Goal: Transaction & Acquisition: Purchase product/service

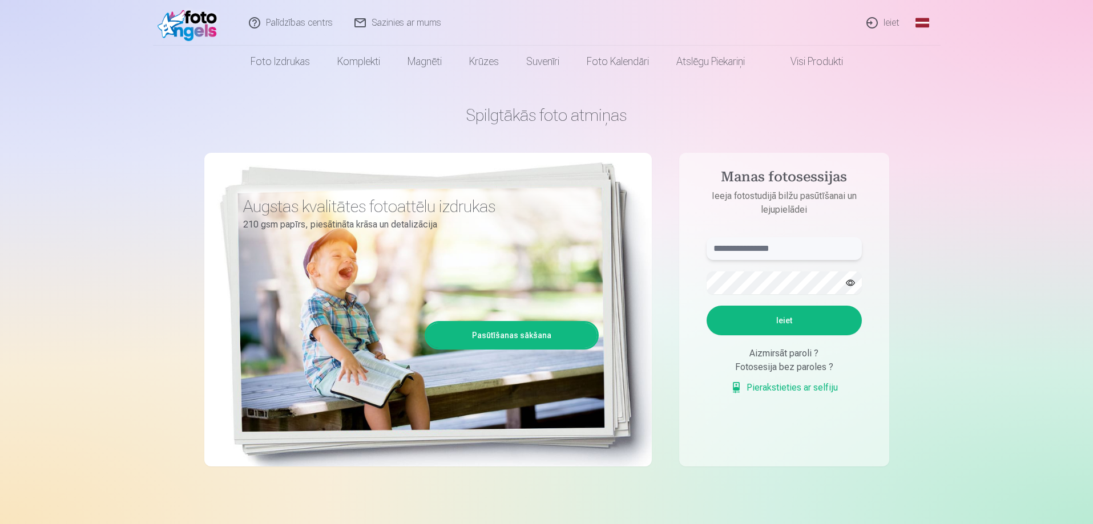
click at [741, 248] on input "text" at bounding box center [783, 248] width 155 height 23
type input "**********"
click at [706, 306] on button "Ieiet" at bounding box center [783, 321] width 155 height 30
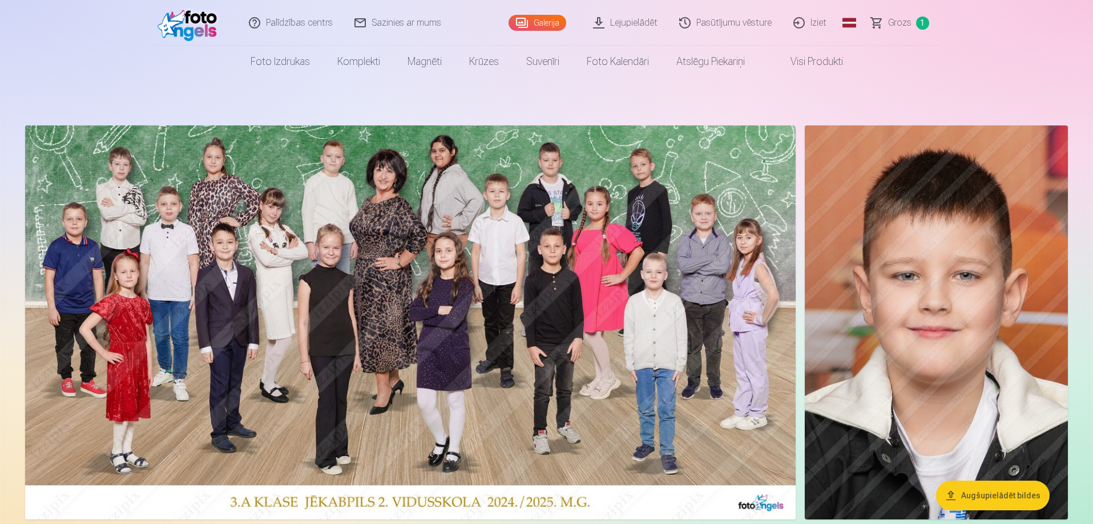
click at [893, 25] on span "Grozs" at bounding box center [899, 23] width 23 height 14
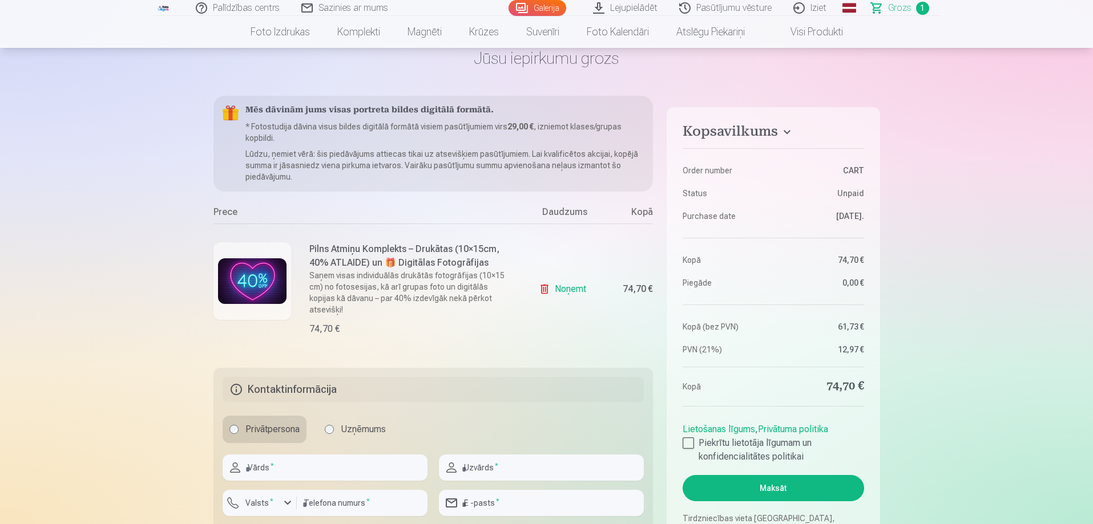
scroll to position [228, 0]
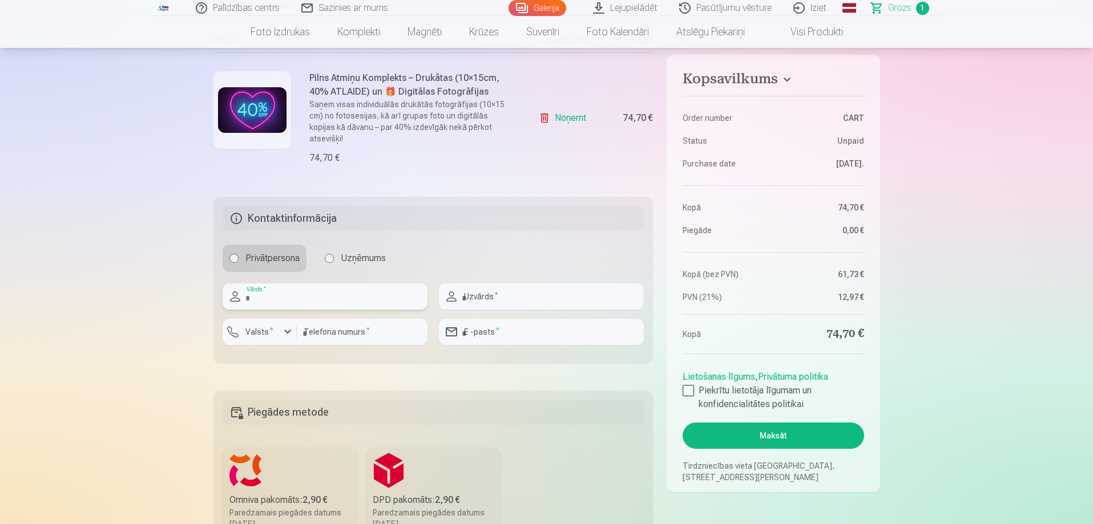
click at [356, 285] on input "text" at bounding box center [324, 297] width 205 height 26
type input "*****"
type input "**********"
type input "********"
type input "**********"
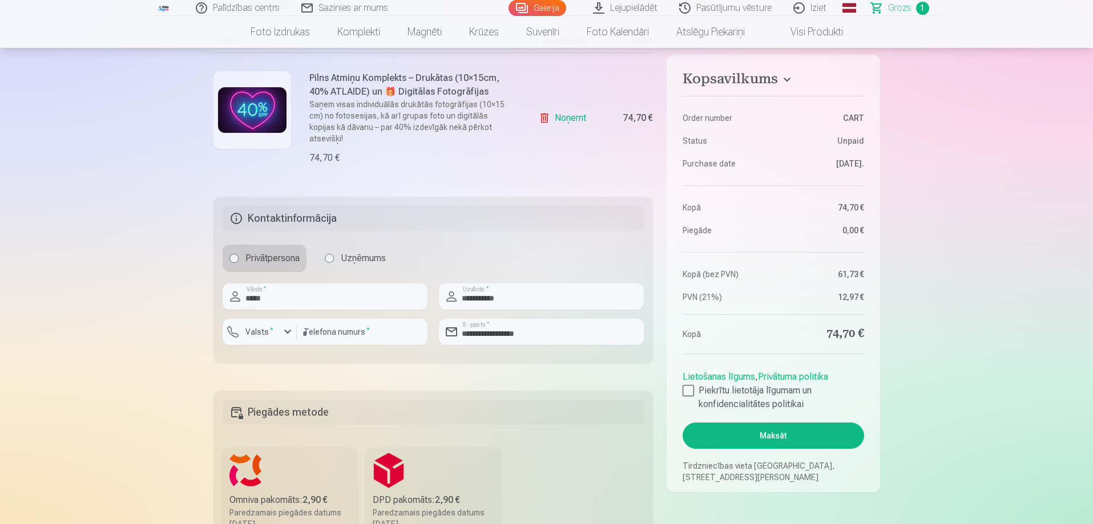
click at [477, 362] on div "Kopsavilkums Order number CART Status Unpaid Purchase date 22.08.2025. Kopā 74,…" at bounding box center [546, 250] width 666 height 651
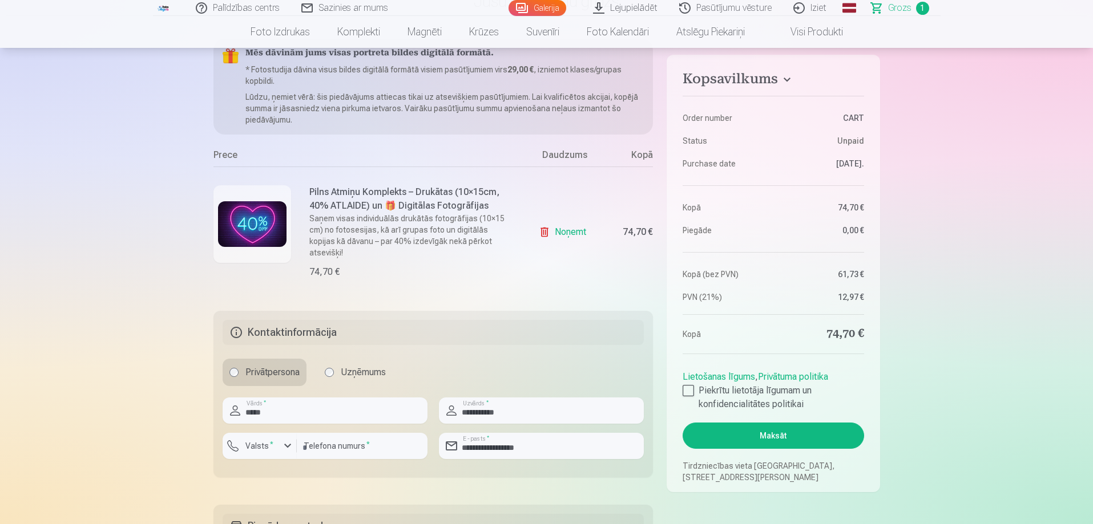
scroll to position [0, 0]
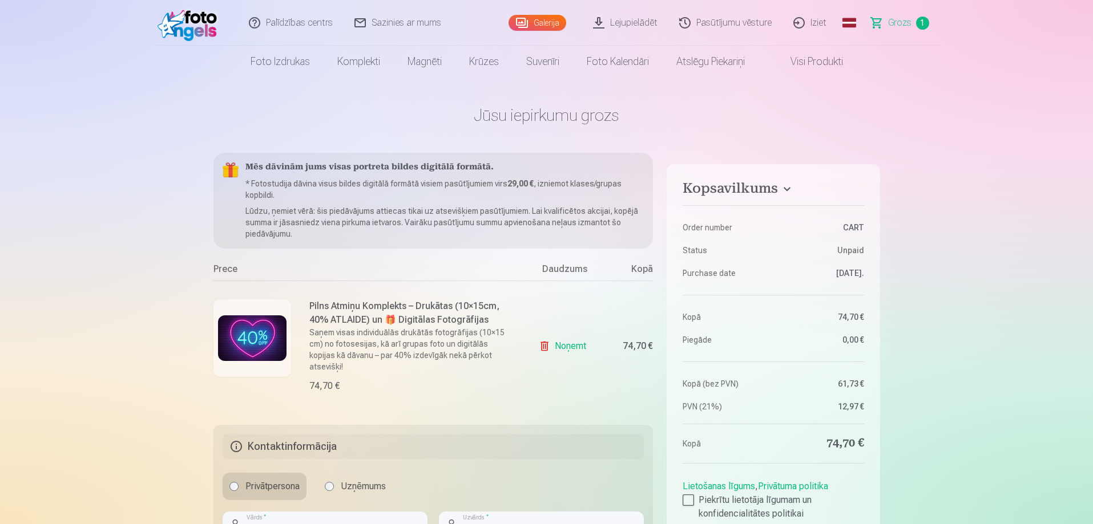
click at [198, 30] on img at bounding box center [190, 23] width 66 height 37
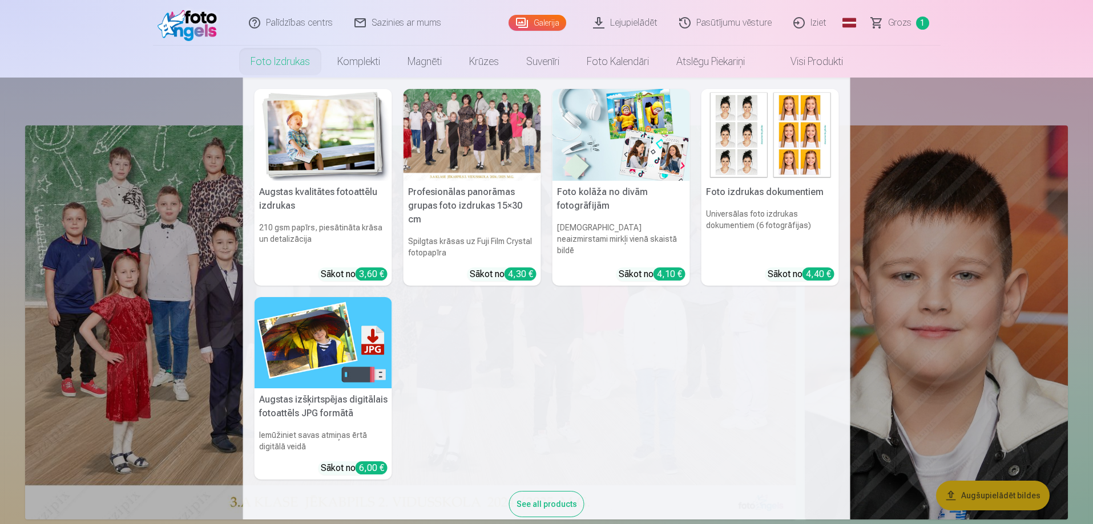
click at [300, 117] on img at bounding box center [322, 135] width 137 height 92
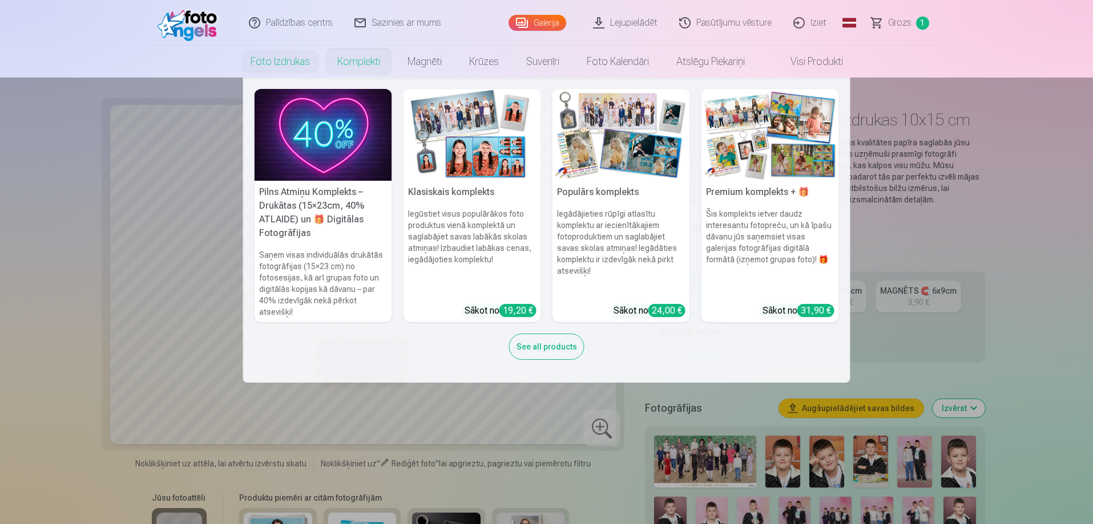
click at [349, 62] on link "Komplekti" at bounding box center [358, 62] width 70 height 32
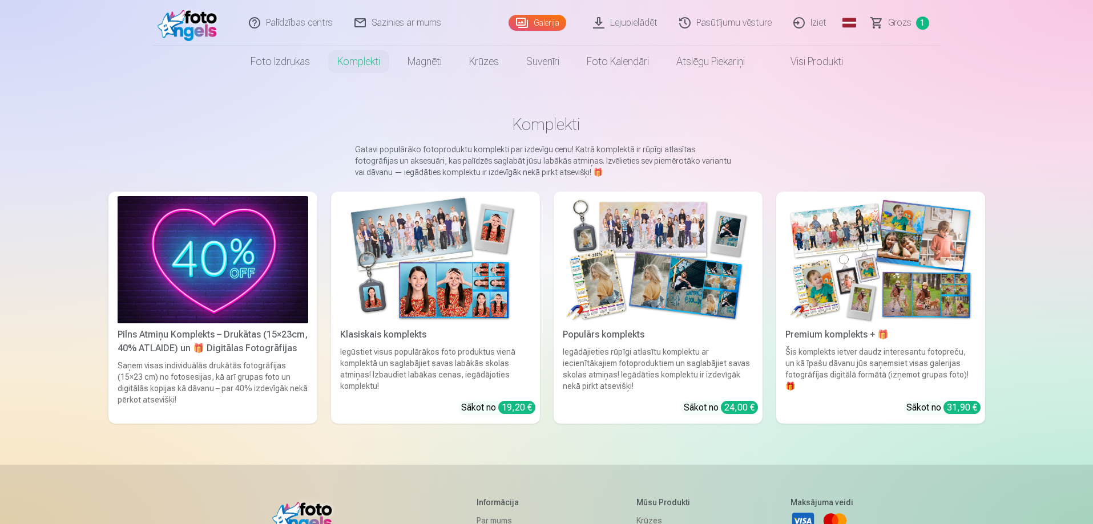
click at [226, 237] on img at bounding box center [213, 259] width 191 height 127
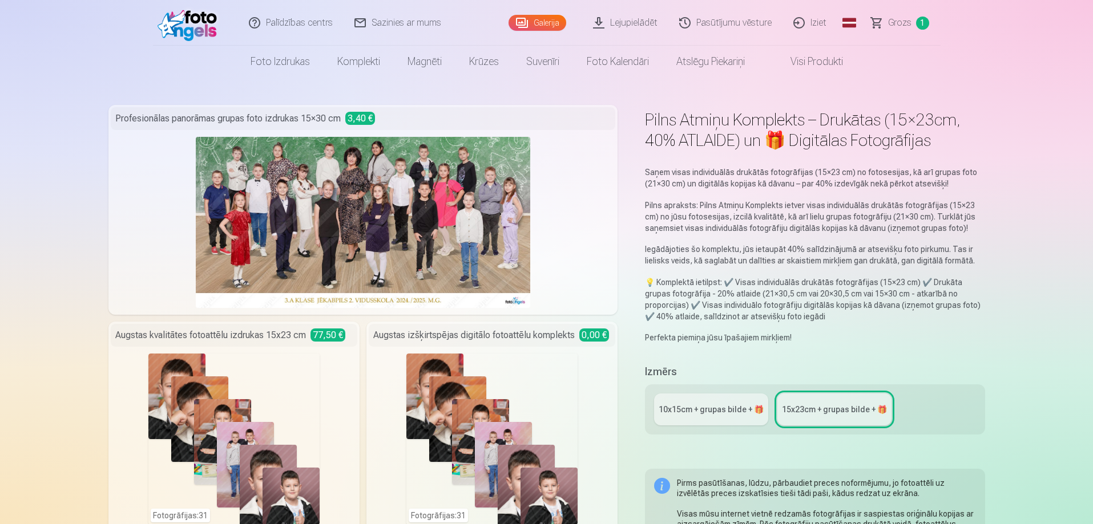
click at [908, 22] on span "Grozs" at bounding box center [899, 23] width 23 height 14
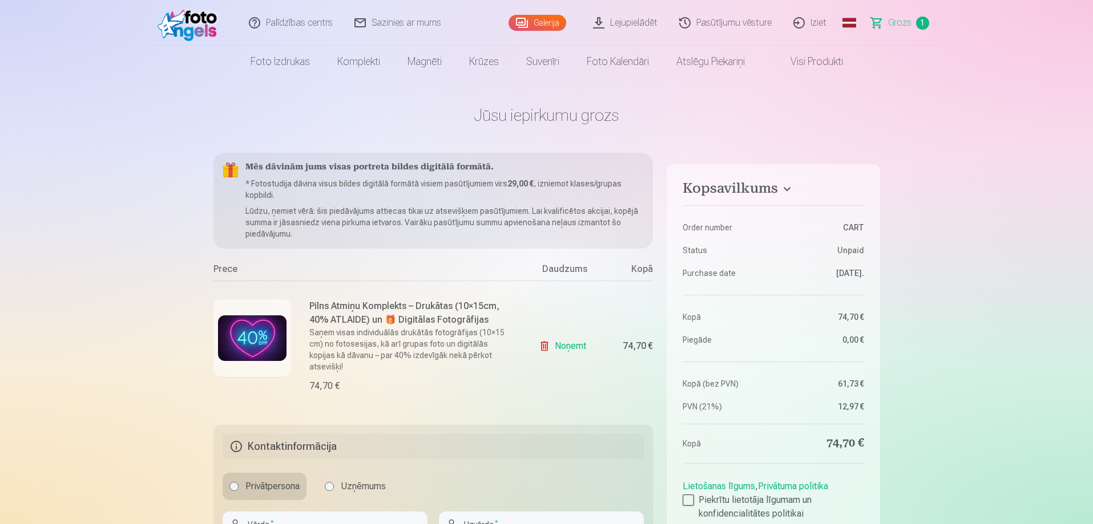
click at [567, 343] on link "Noņemt" at bounding box center [565, 346] width 52 height 23
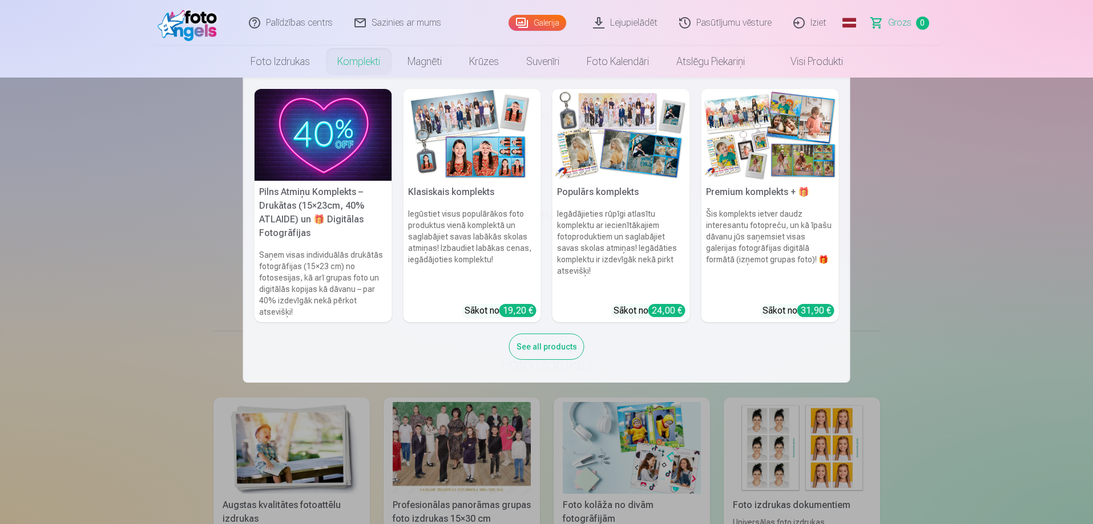
click at [358, 65] on link "Komplekti" at bounding box center [358, 62] width 70 height 32
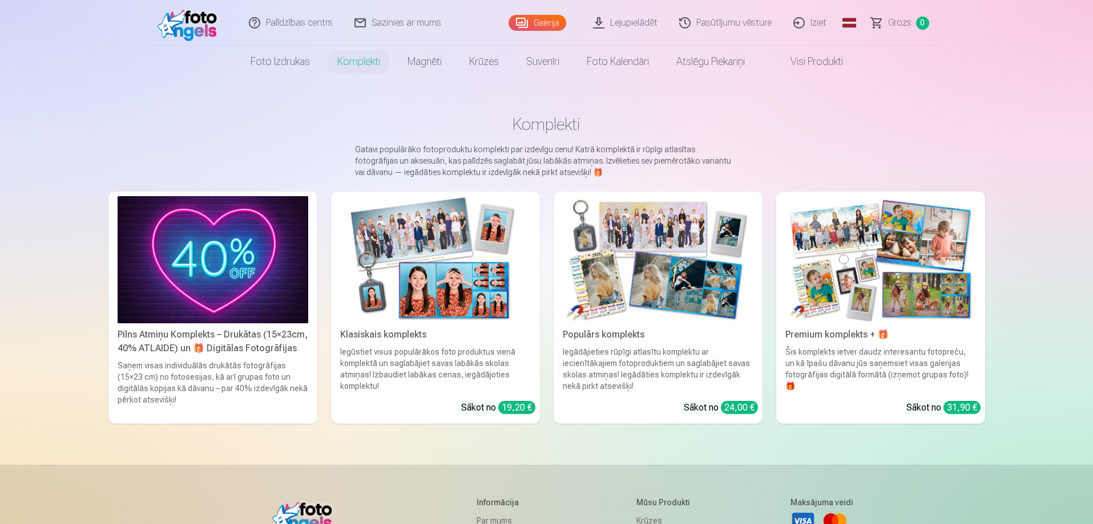
click at [246, 241] on img at bounding box center [213, 259] width 191 height 127
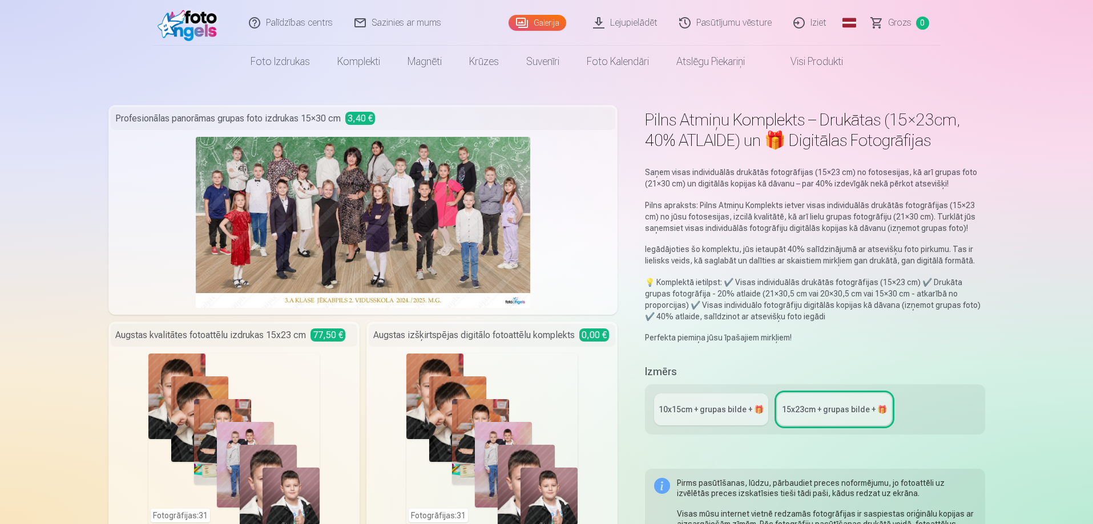
click at [693, 414] on div "10x15сm + grupas bilde + 🎁" at bounding box center [710, 409] width 105 height 11
drag, startPoint x: 874, startPoint y: 216, endPoint x: 903, endPoint y: 215, distance: 28.5
click at [903, 215] on p "Pilns apraksts: Pilns Atmiņu Komplekts ietver visas individuālās drukātās fotog…" at bounding box center [814, 217] width 339 height 34
click at [415, 115] on div "Profesionālas panorāmas grupas foto izdrukas 15×30 cm 3,40 €" at bounding box center [363, 118] width 505 height 23
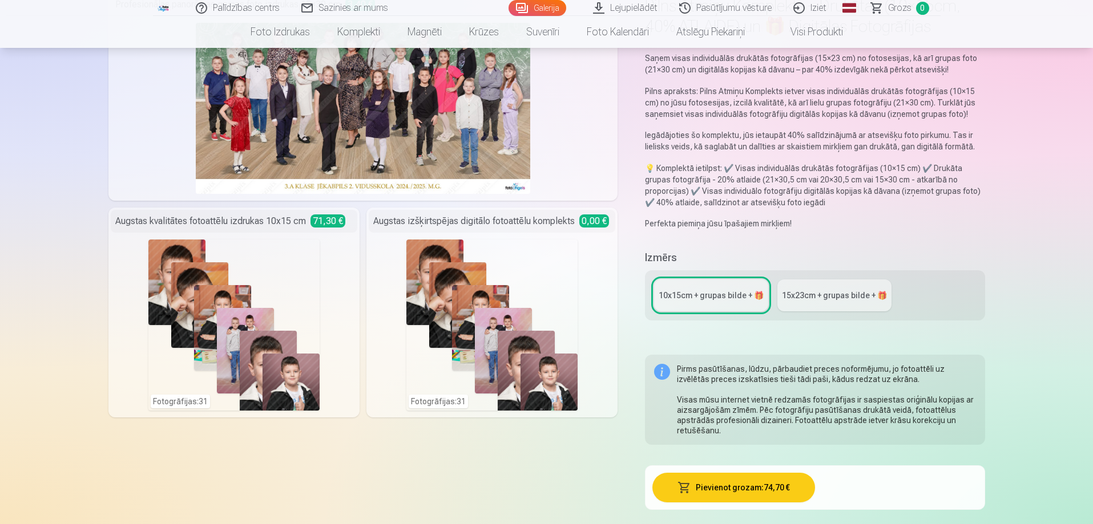
scroll to position [57, 0]
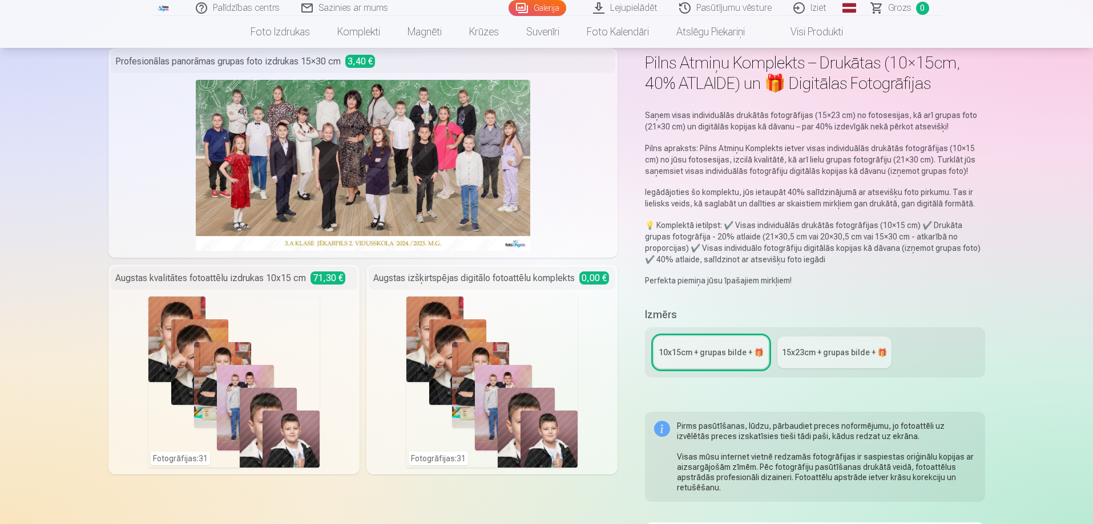
click at [700, 351] on div "10x15сm + grupas bilde + 🎁" at bounding box center [710, 352] width 105 height 11
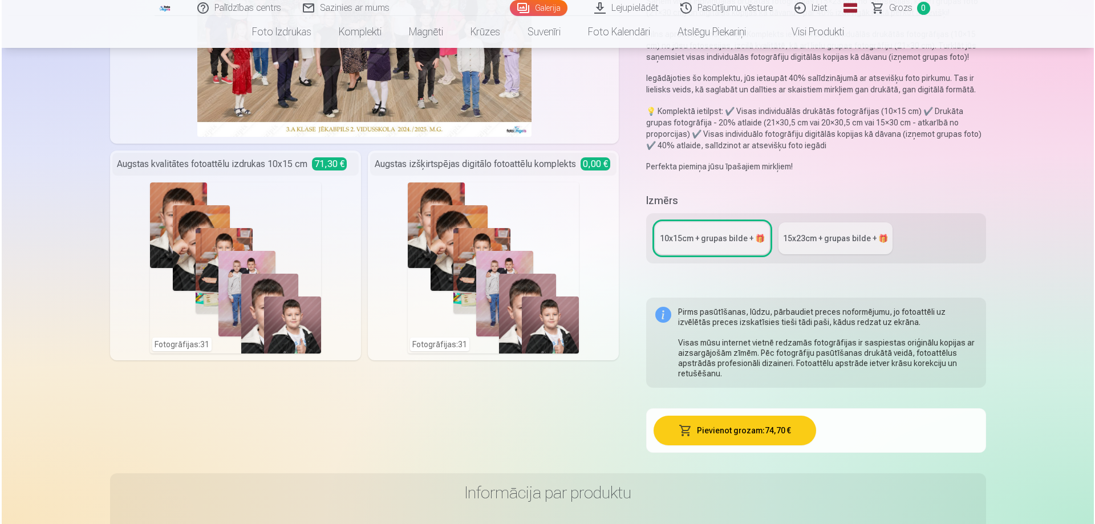
scroll to position [228, 0]
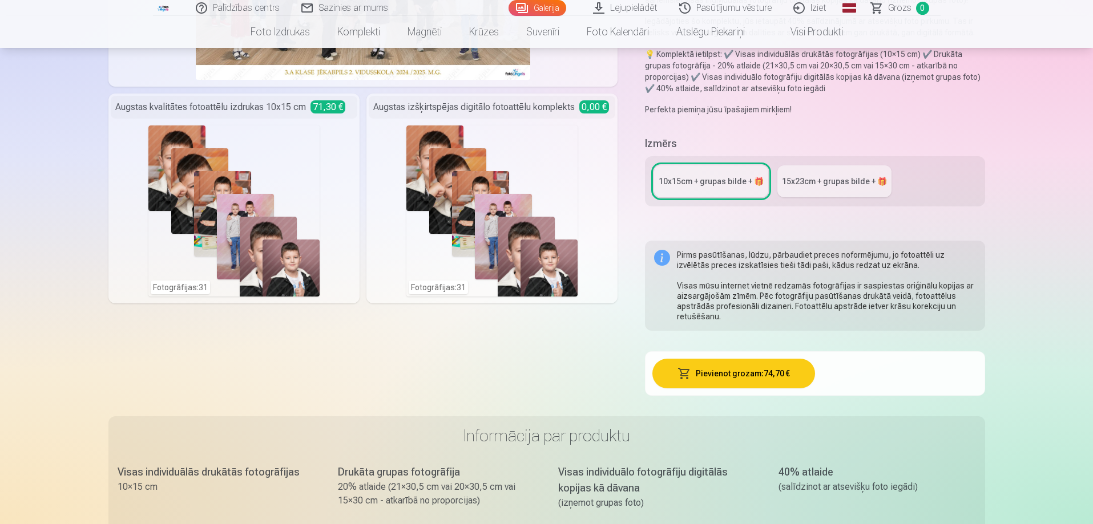
click at [707, 371] on button "Pievienot grozam : 74,70 €" at bounding box center [733, 374] width 163 height 30
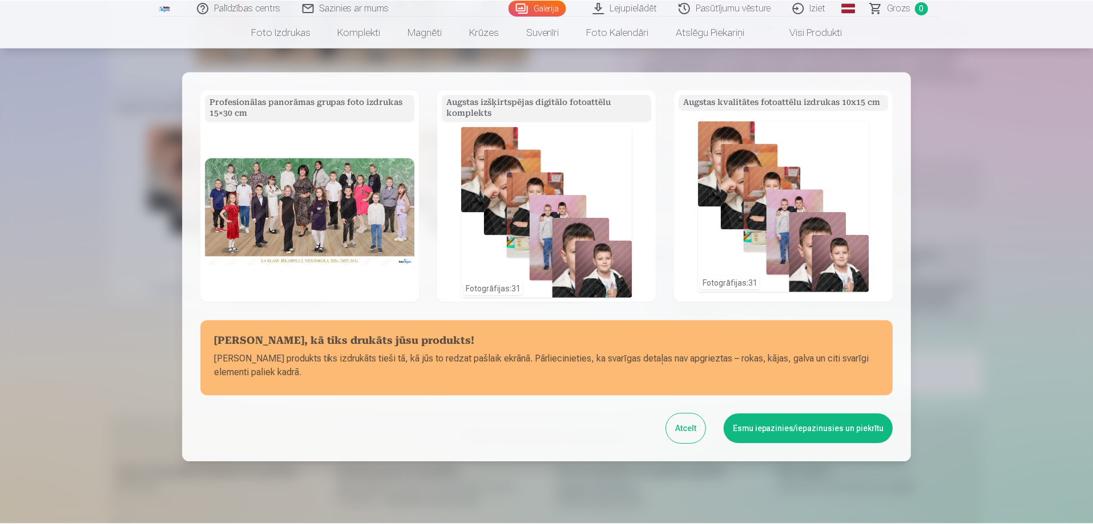
scroll to position [78, 0]
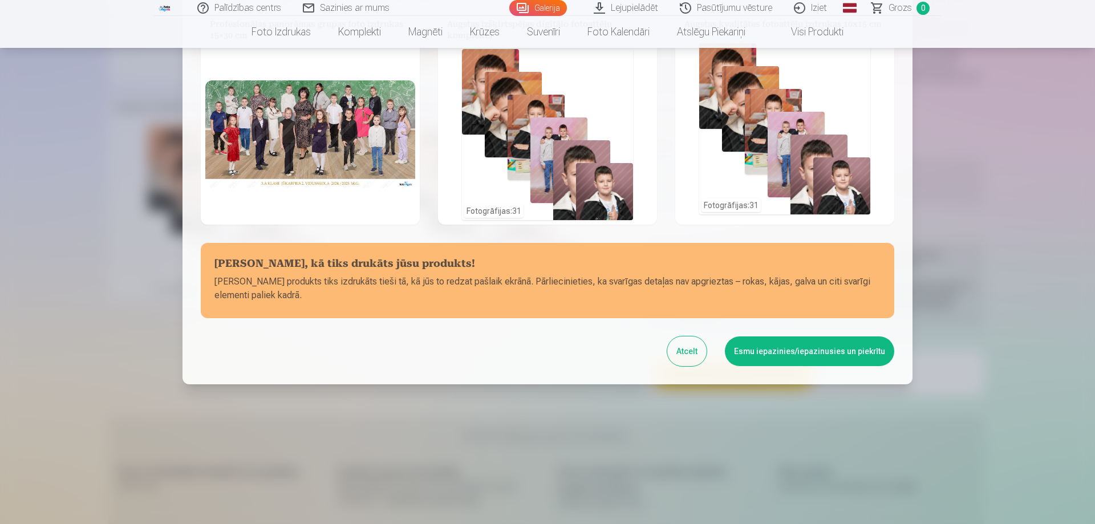
click at [780, 349] on button "Esmu iepazinies/iepazinusies un piekrītu" at bounding box center [809, 352] width 169 height 30
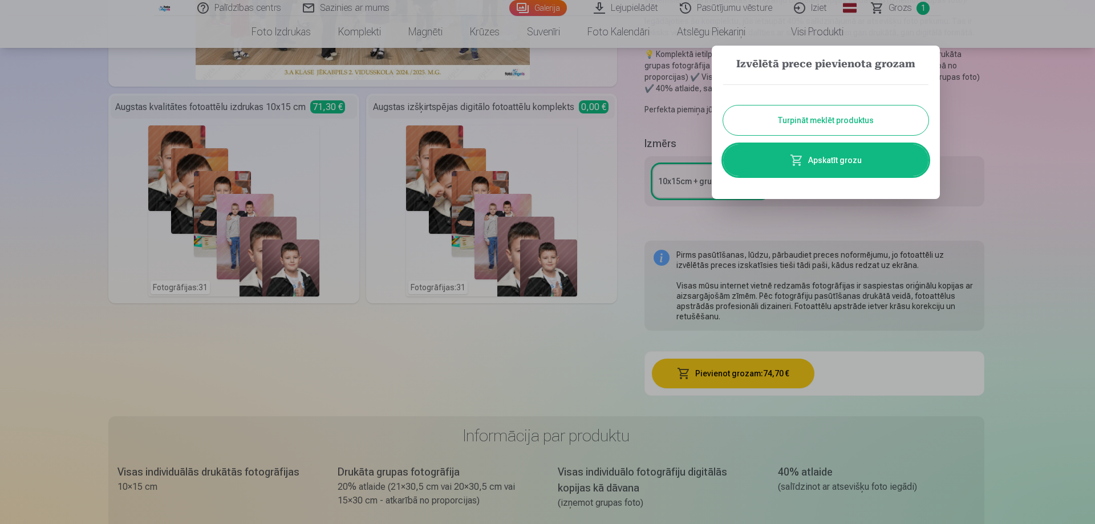
click at [847, 163] on link "Apskatīt grozu" at bounding box center [825, 160] width 205 height 32
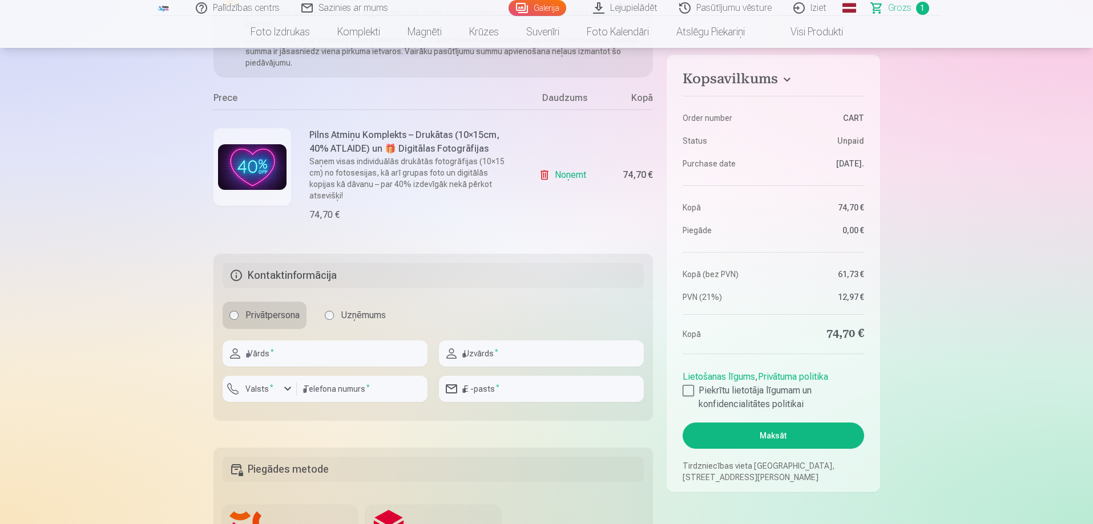
scroll to position [285, 0]
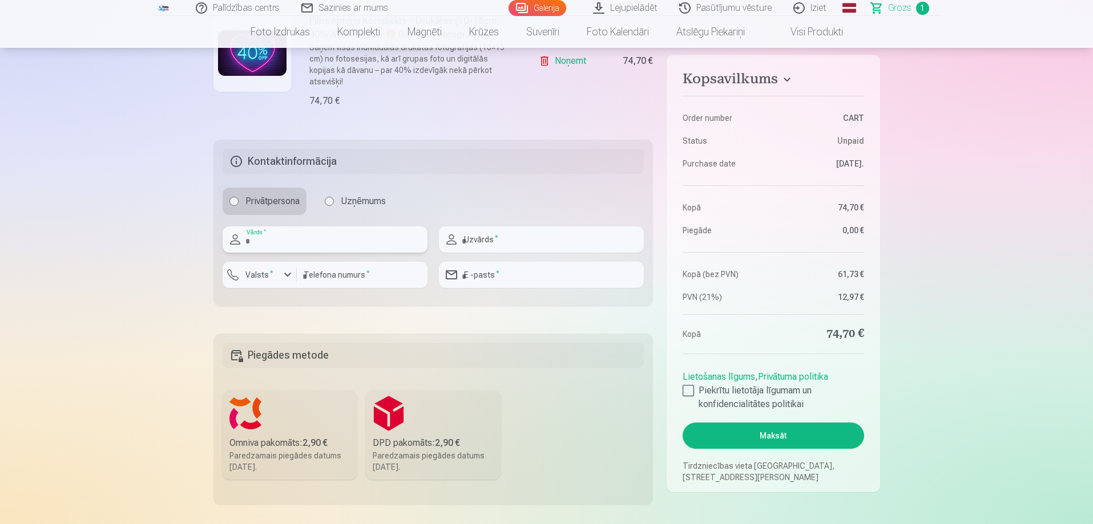
click at [337, 230] on input "text" at bounding box center [324, 239] width 205 height 26
type input "*****"
type input "**********"
type input "********"
type input "**********"
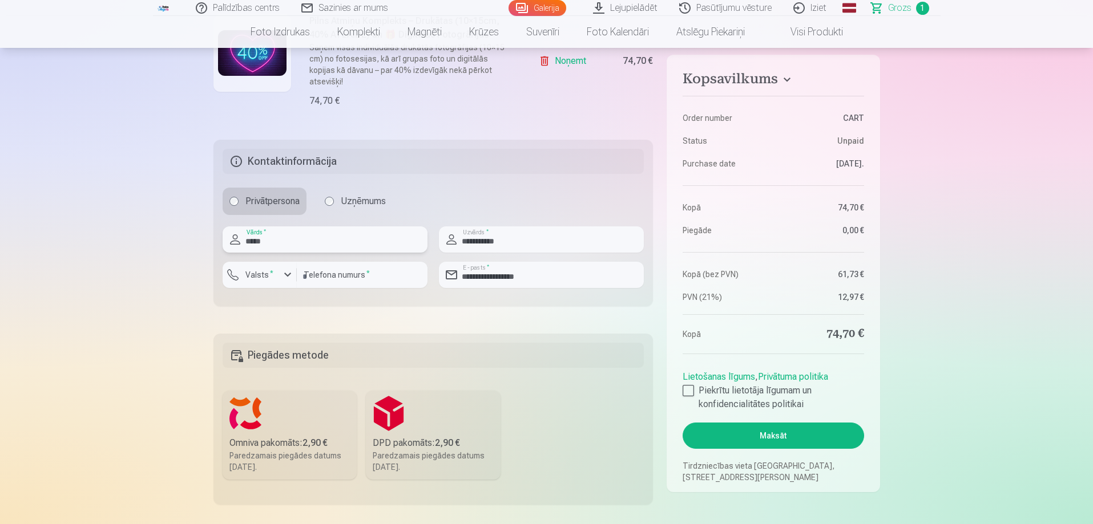
scroll to position [399, 0]
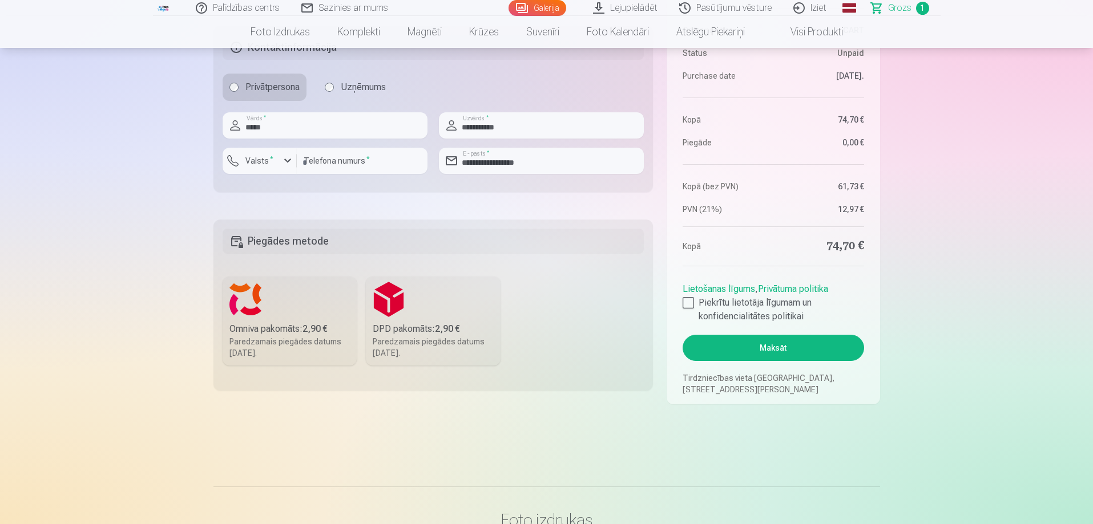
click at [288, 322] on div "Omniva pakomāts : 2,90 €" at bounding box center [289, 329] width 121 height 14
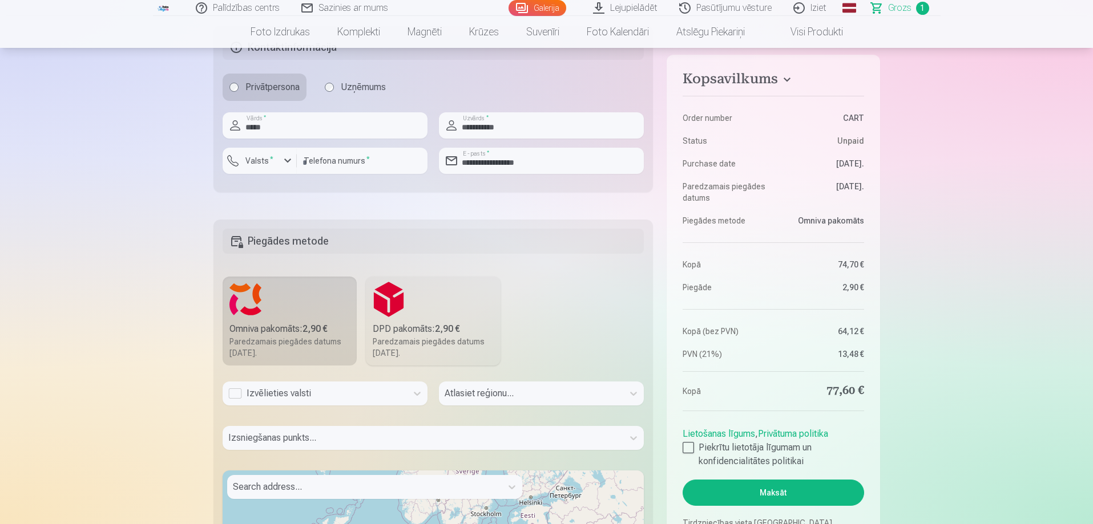
scroll to position [571, 0]
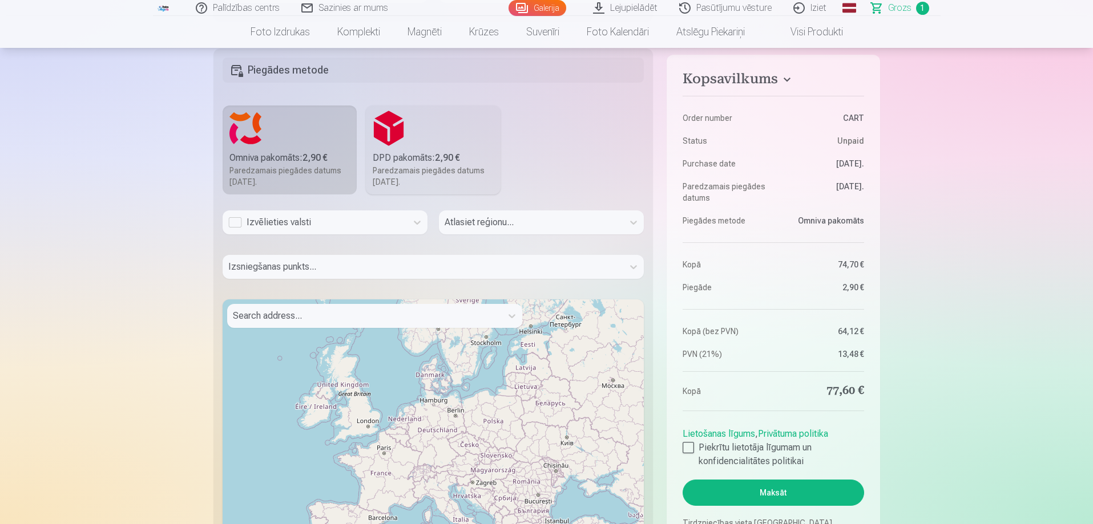
click at [270, 216] on div "Izvēlieties valsti" at bounding box center [314, 223] width 173 height 14
click at [266, 242] on div "Latvija" at bounding box center [325, 253] width 204 height 23
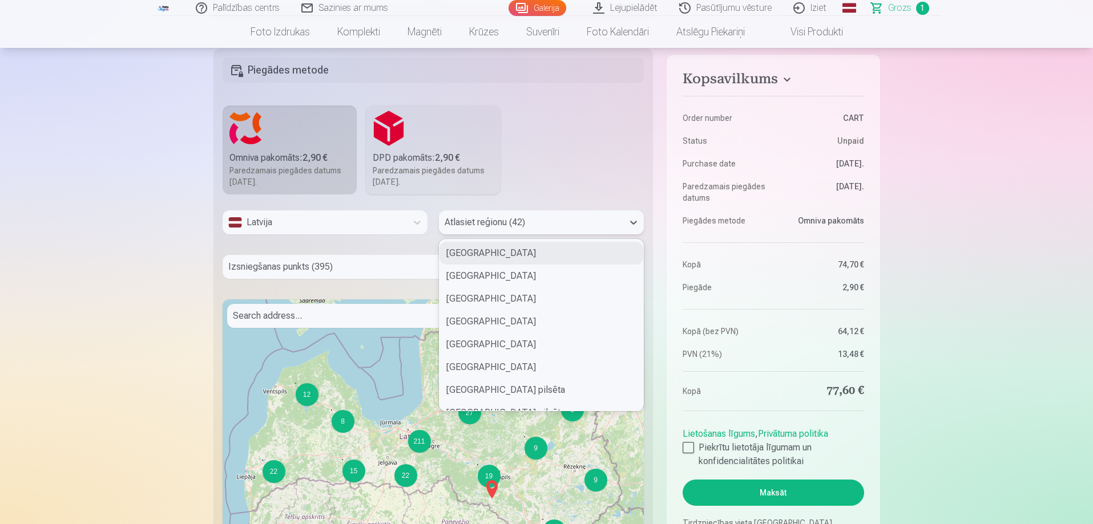
click at [484, 215] on div at bounding box center [530, 223] width 173 height 16
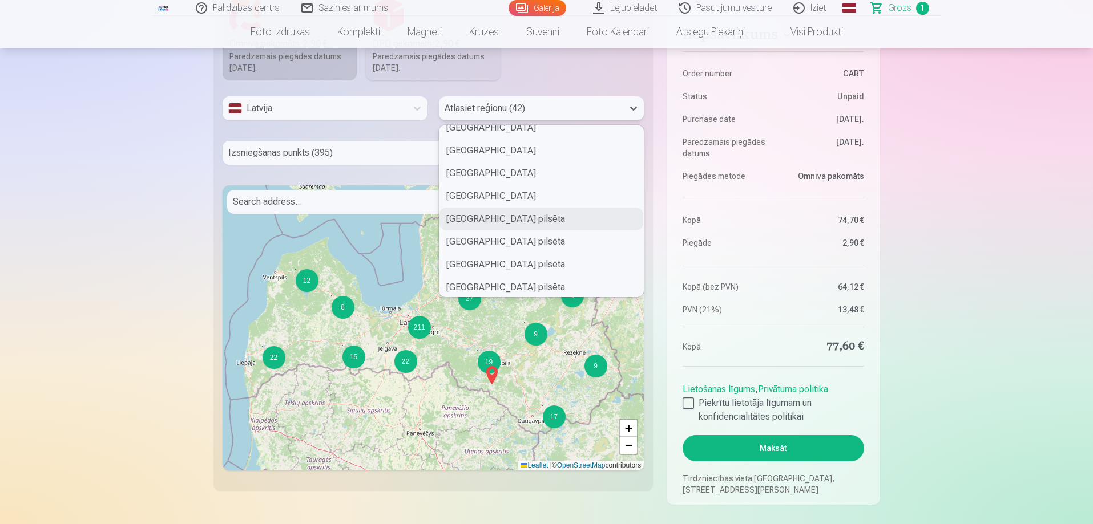
scroll to position [114, 0]
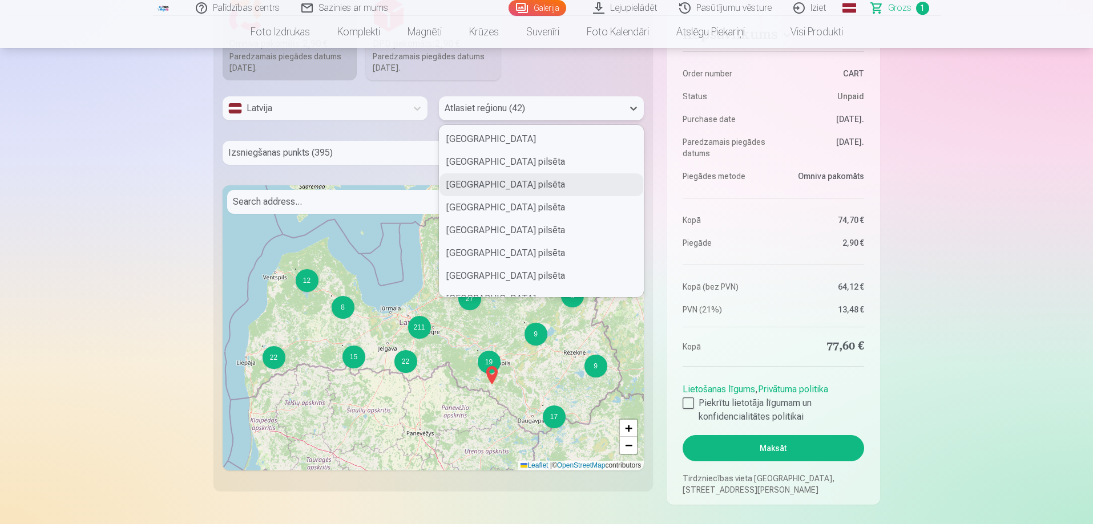
click at [347, 145] on div at bounding box center [423, 153] width 390 height 16
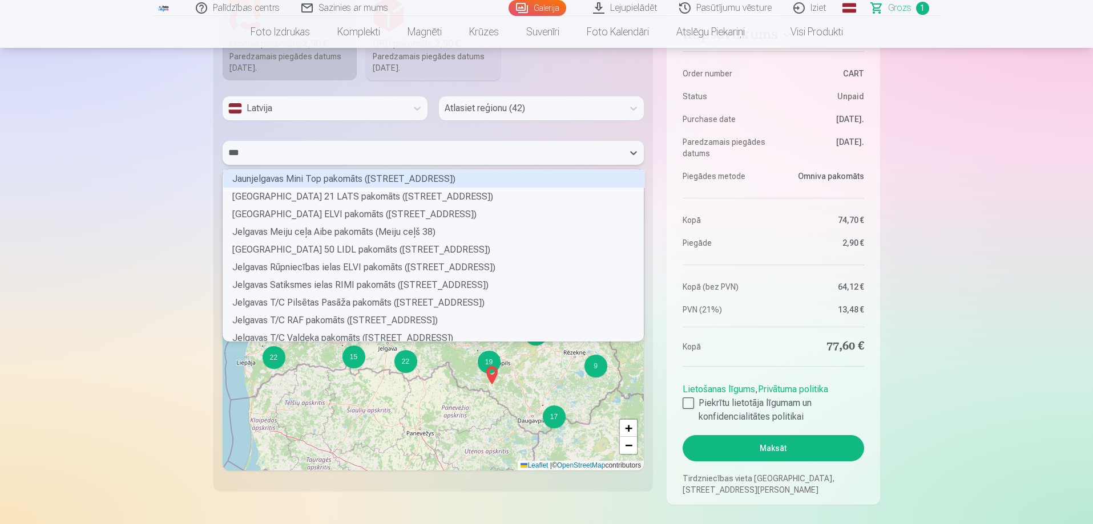
scroll to position [86, 417]
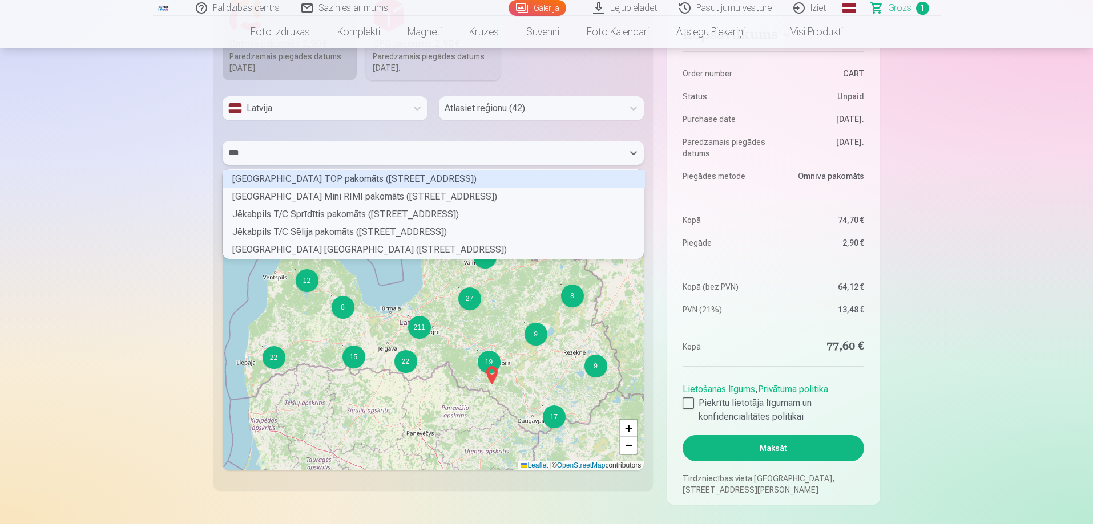
type input "***"
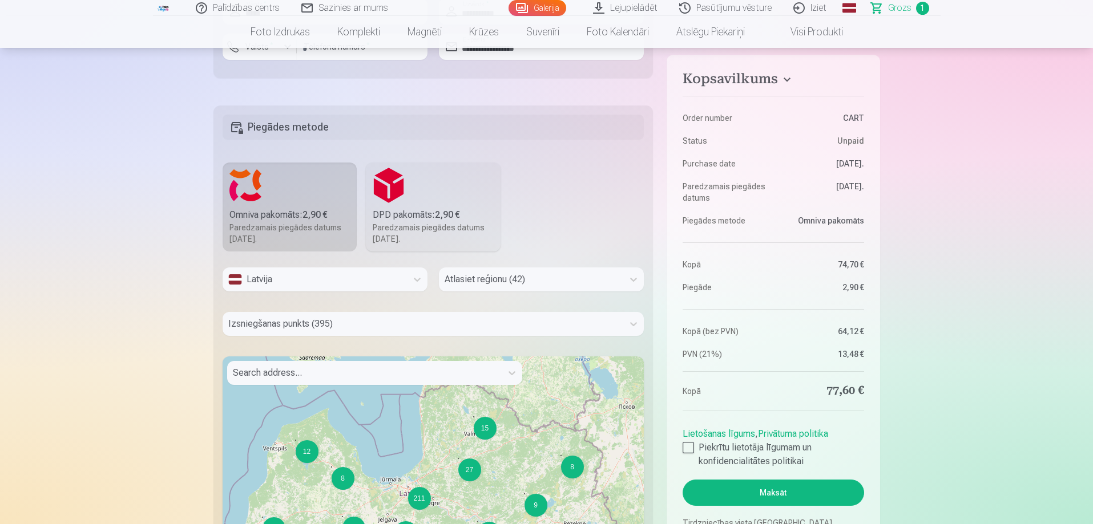
scroll to position [628, 0]
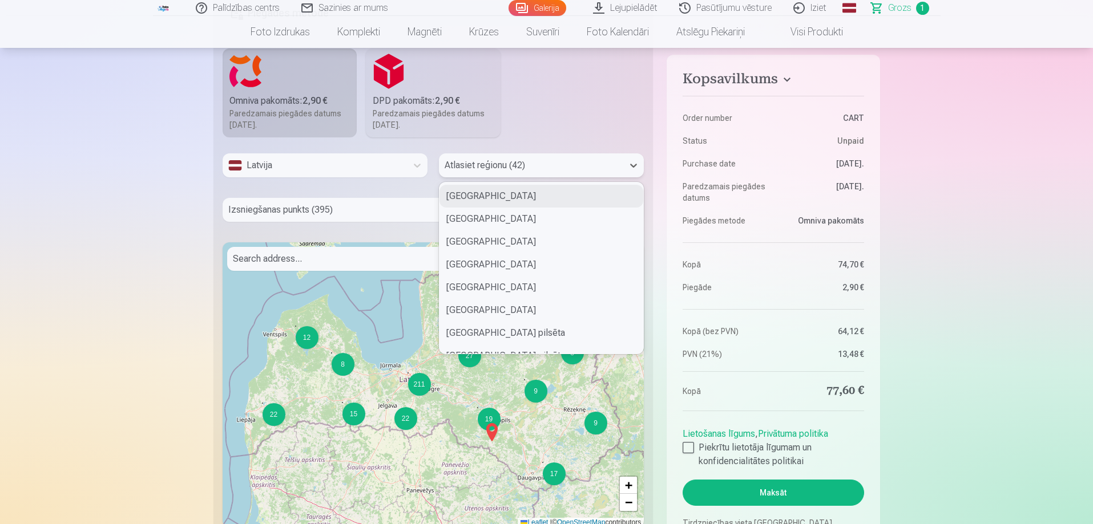
click at [481, 157] on div at bounding box center [530, 165] width 173 height 16
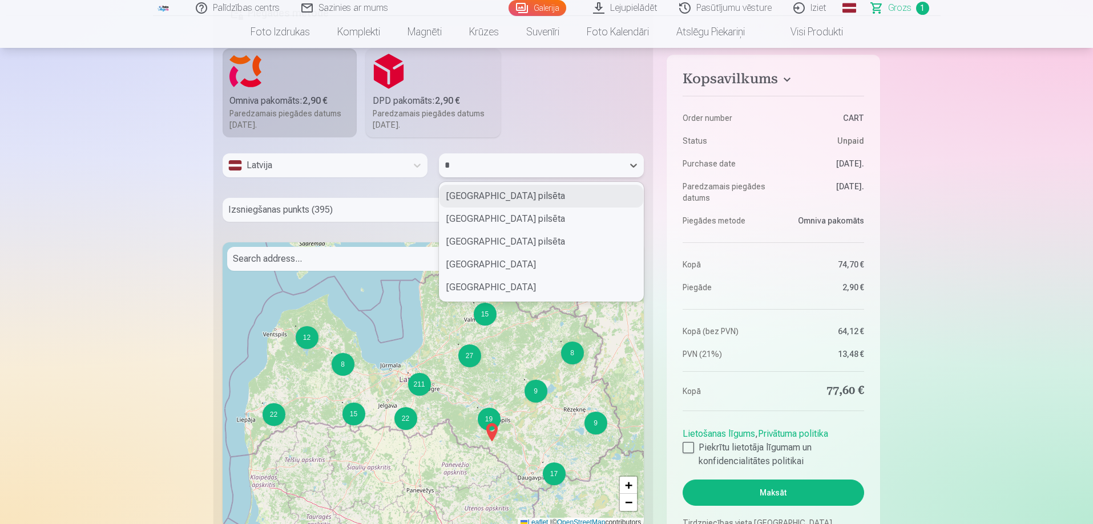
type input "**"
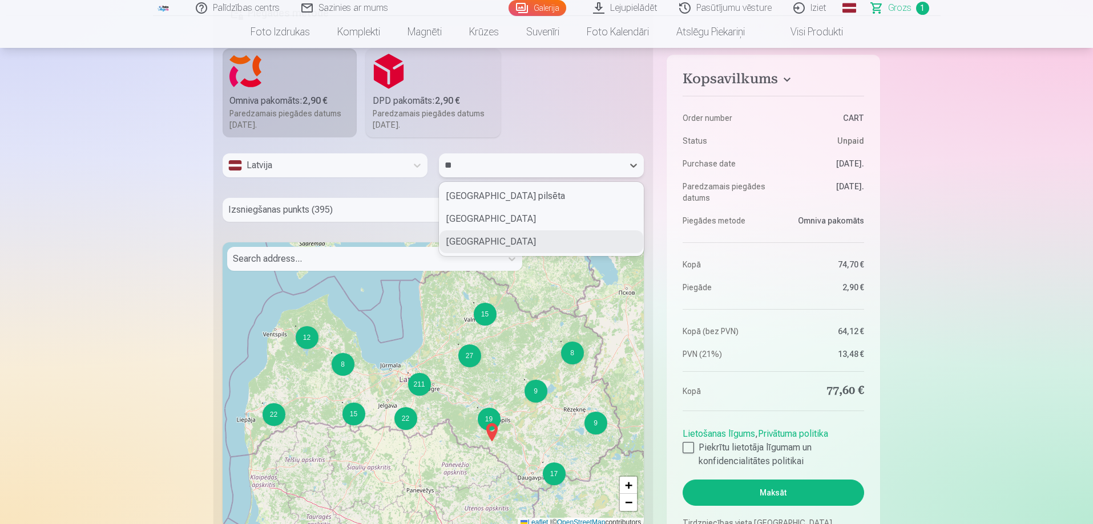
click at [481, 230] on div "Jēkabpils novads" at bounding box center [541, 241] width 204 height 23
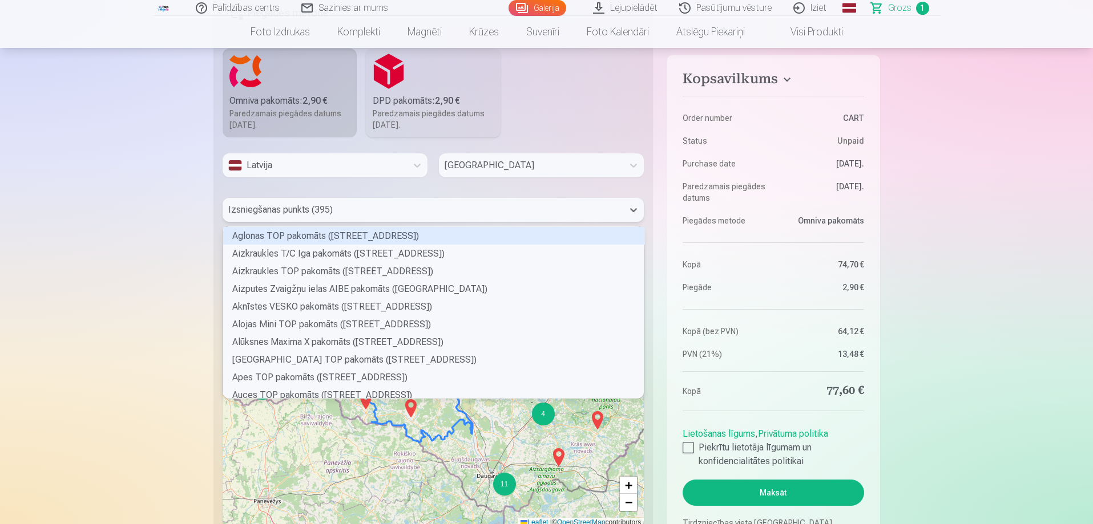
click at [334, 202] on div at bounding box center [423, 210] width 390 height 16
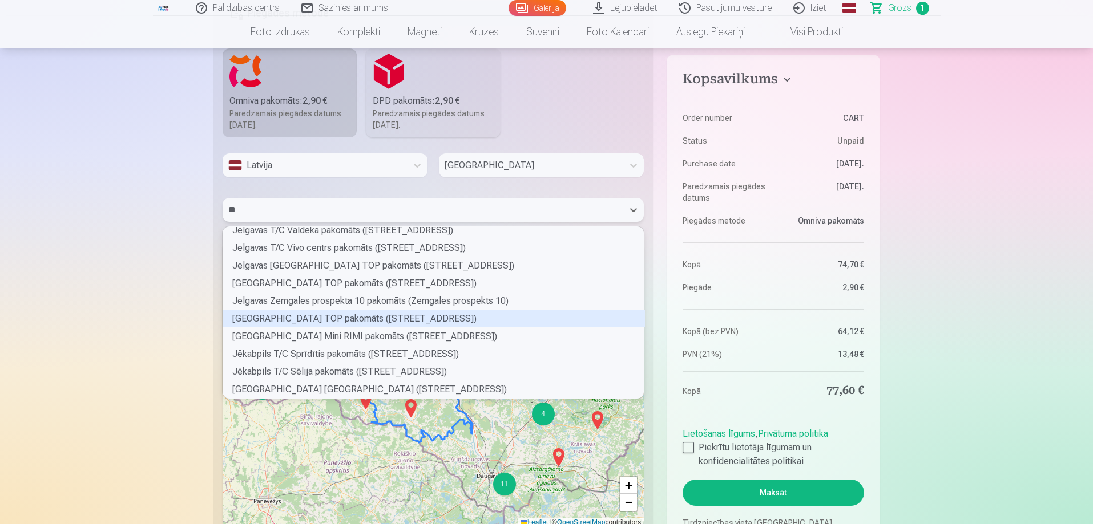
scroll to position [0, 0]
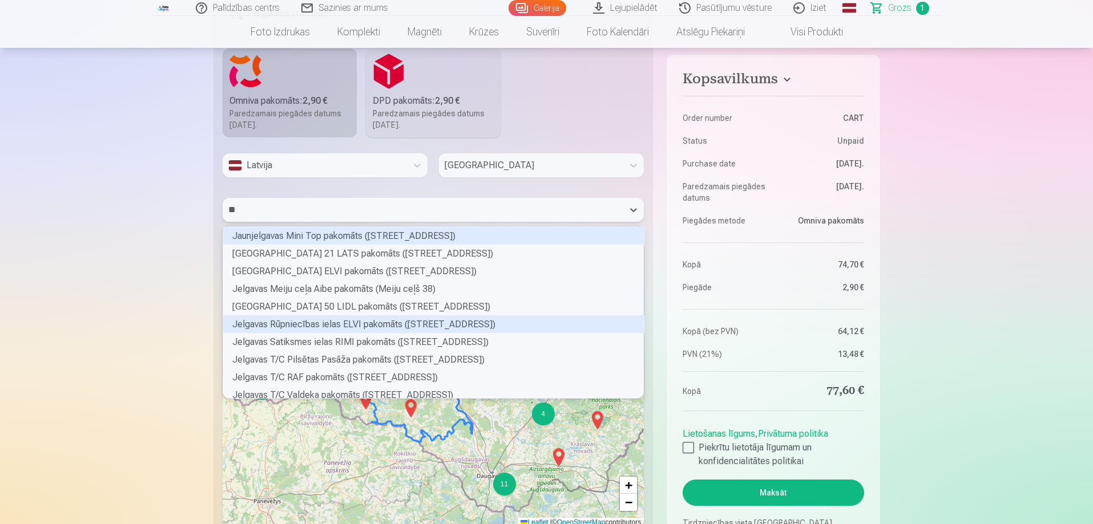
type input "***"
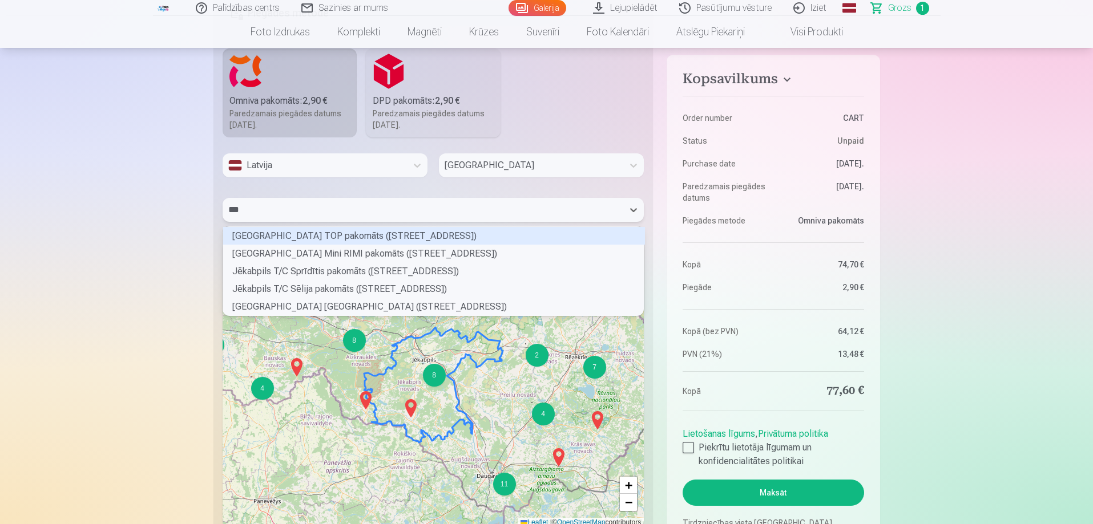
scroll to position [86, 417]
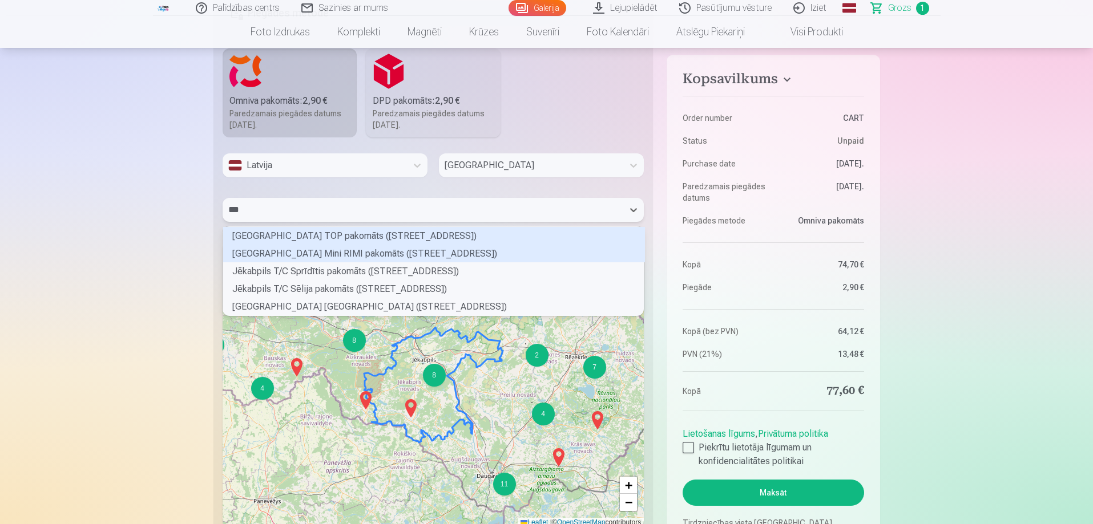
click at [357, 245] on div "Jēkabpils Rīgas ielas Mini RIMI pakomāts (Rīgas iela 120)" at bounding box center [434, 254] width 422 height 18
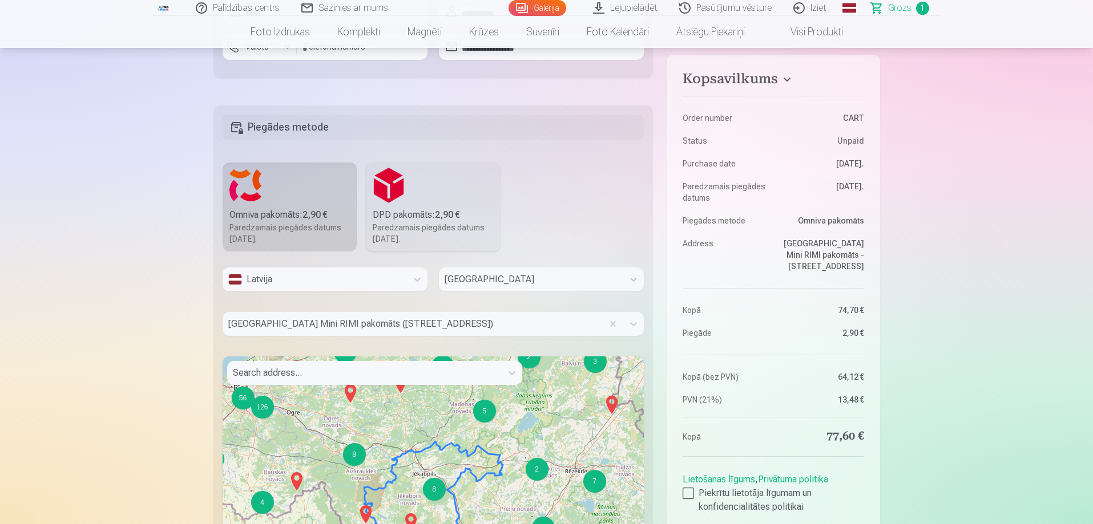
scroll to position [685, 0]
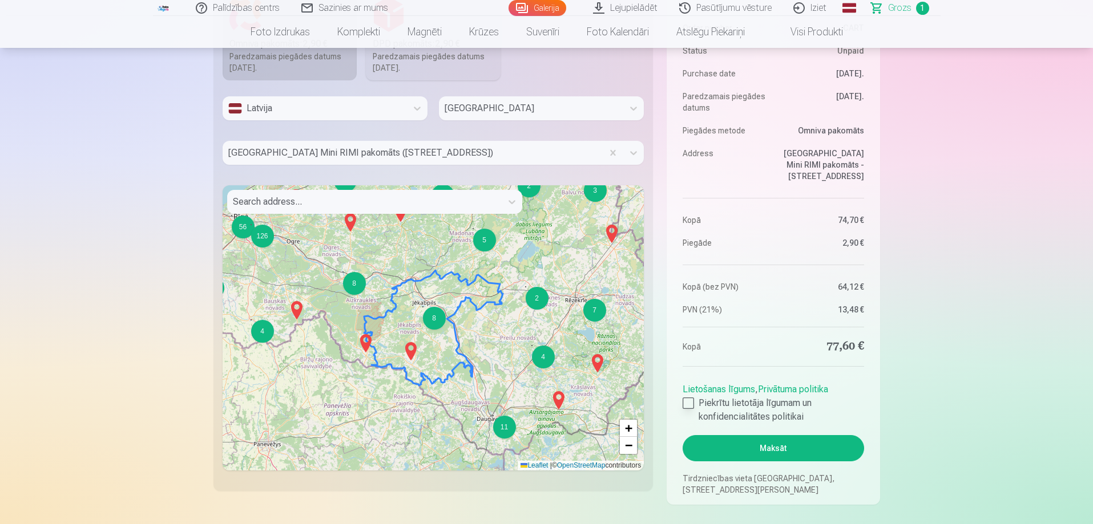
click at [688, 398] on div at bounding box center [687, 403] width 11 height 11
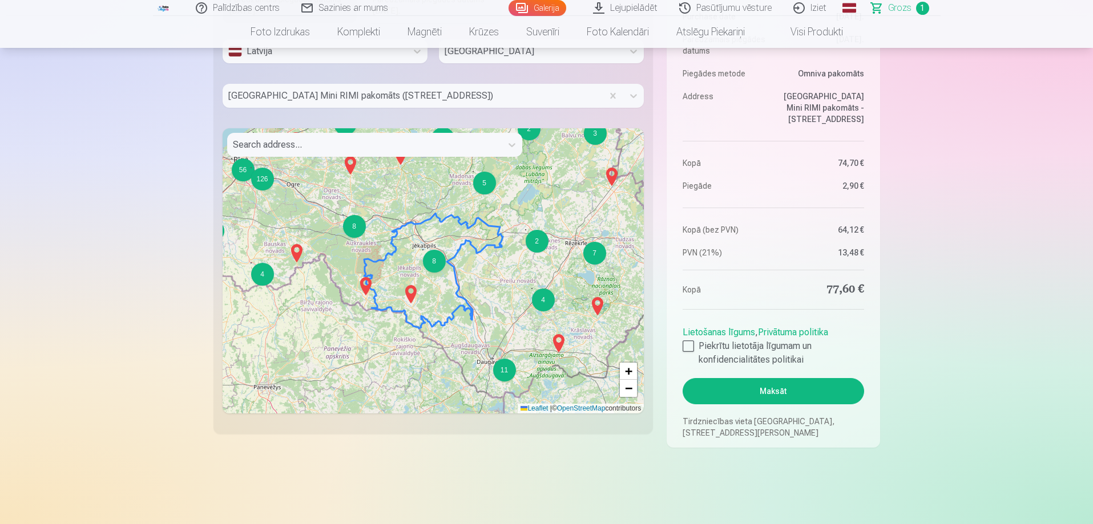
click at [783, 382] on button "Maksāt" at bounding box center [772, 391] width 181 height 26
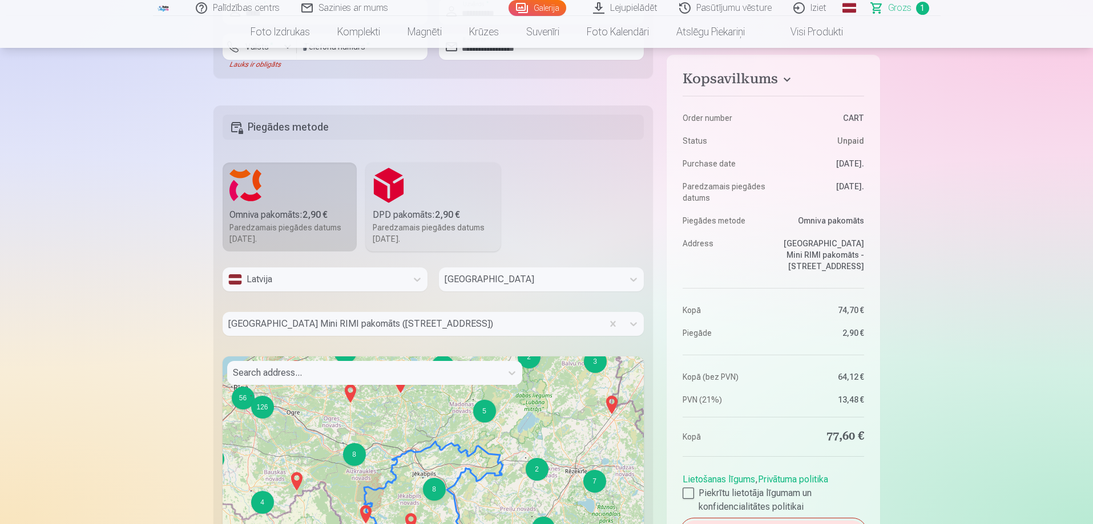
scroll to position [342, 0]
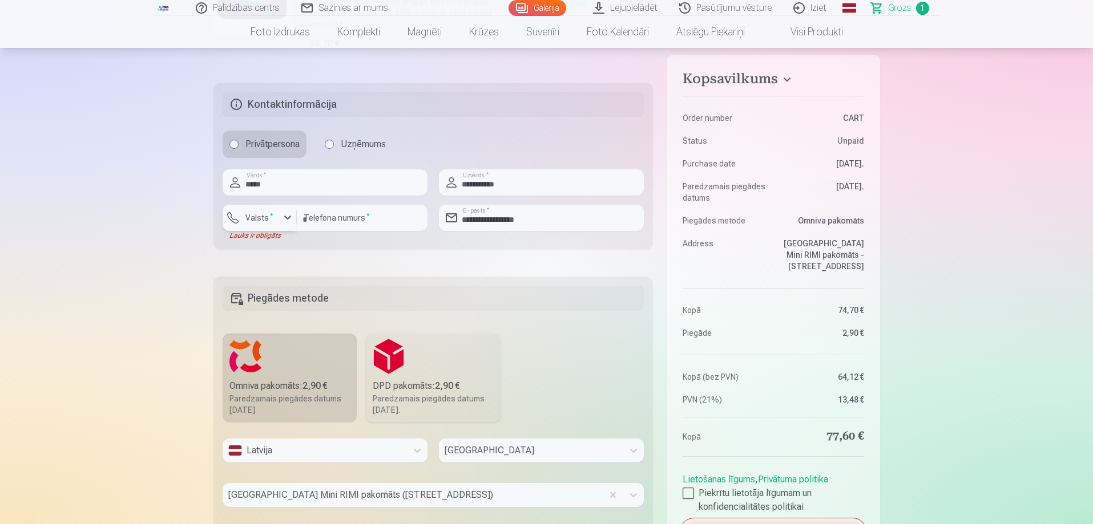
click at [287, 211] on div "button" at bounding box center [288, 218] width 14 height 14
click at [288, 236] on li "+371 Latvia" at bounding box center [300, 244] width 142 height 23
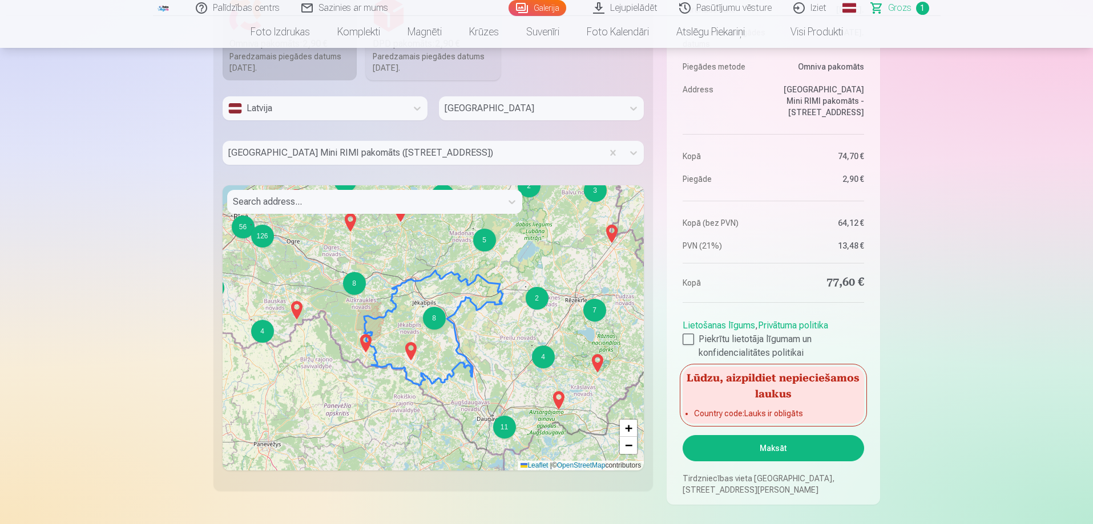
scroll to position [799, 0]
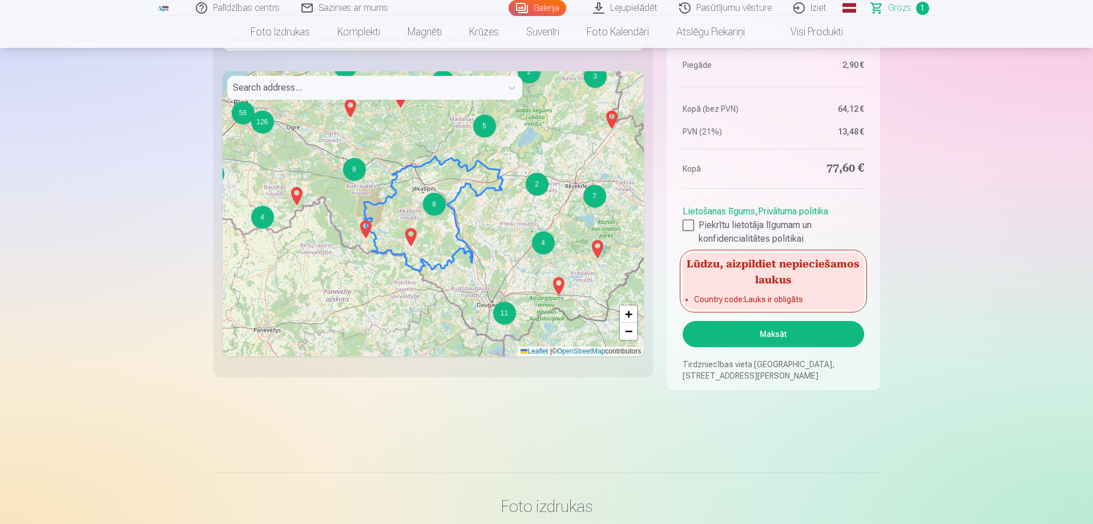
click at [771, 325] on button "Maksāt" at bounding box center [772, 334] width 181 height 26
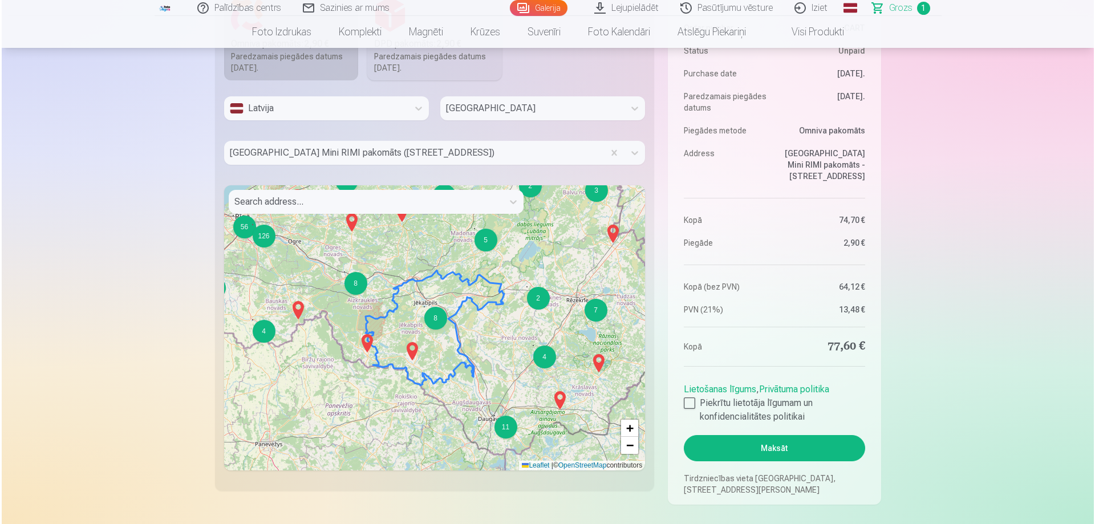
scroll to position [856, 0]
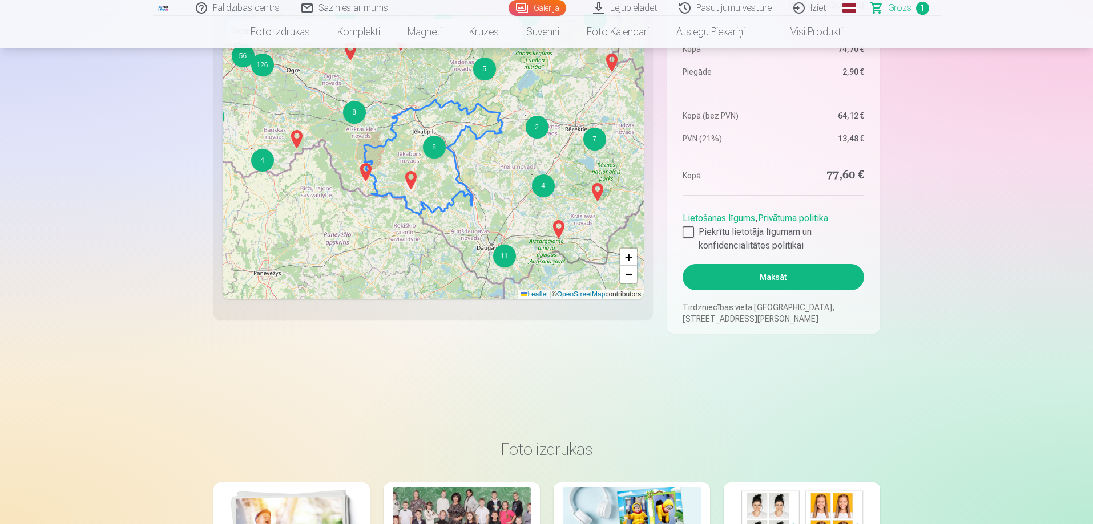
click at [784, 272] on button "Maksāt" at bounding box center [772, 277] width 181 height 26
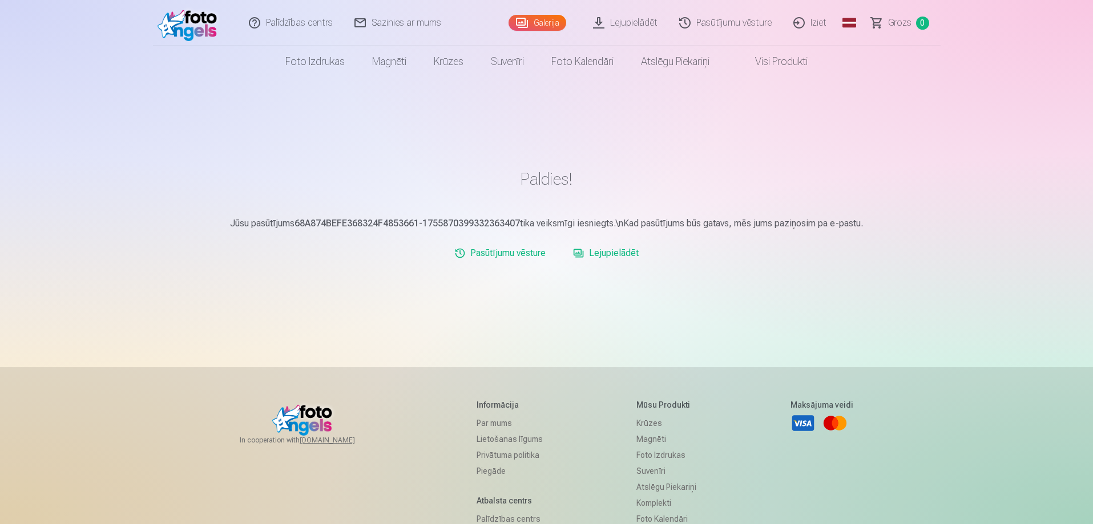
click at [618, 29] on link "Lejupielādēt" at bounding box center [625, 23] width 86 height 46
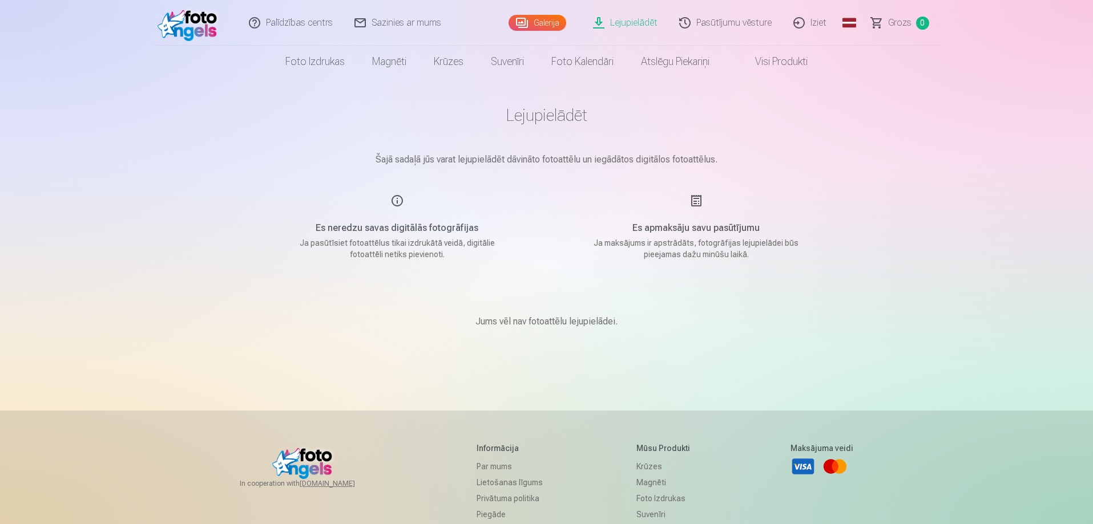
click at [698, 199] on div "Es apmaksāju savu pasūtījumu Ja maksājums ir apstrādāts, fotogrāfijas lejupielā…" at bounding box center [696, 227] width 272 height 66
click at [734, 19] on link "Pasūtījumu vēsture" at bounding box center [726, 23] width 114 height 46
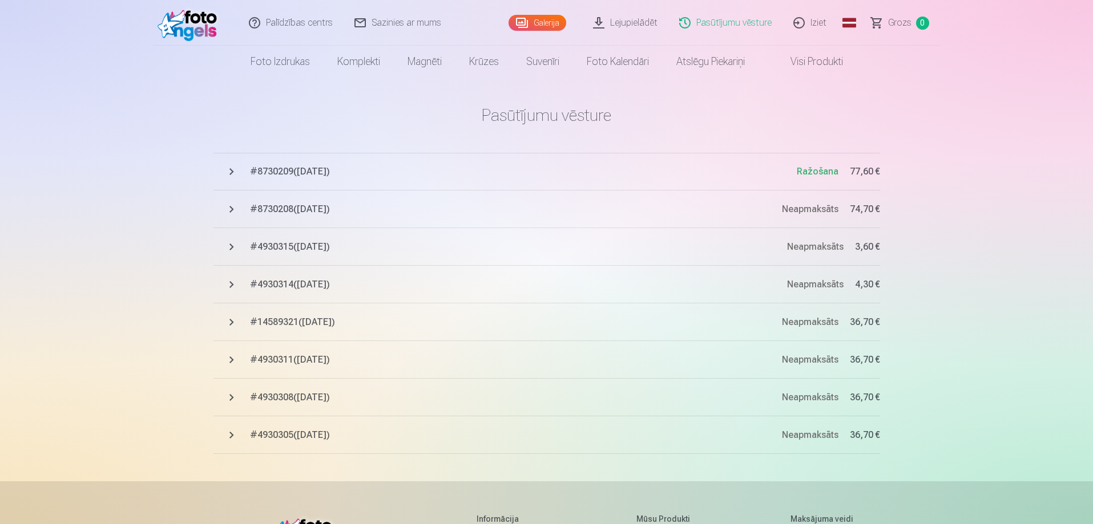
click at [633, 22] on link "Lejupielādēt" at bounding box center [625, 23] width 86 height 46
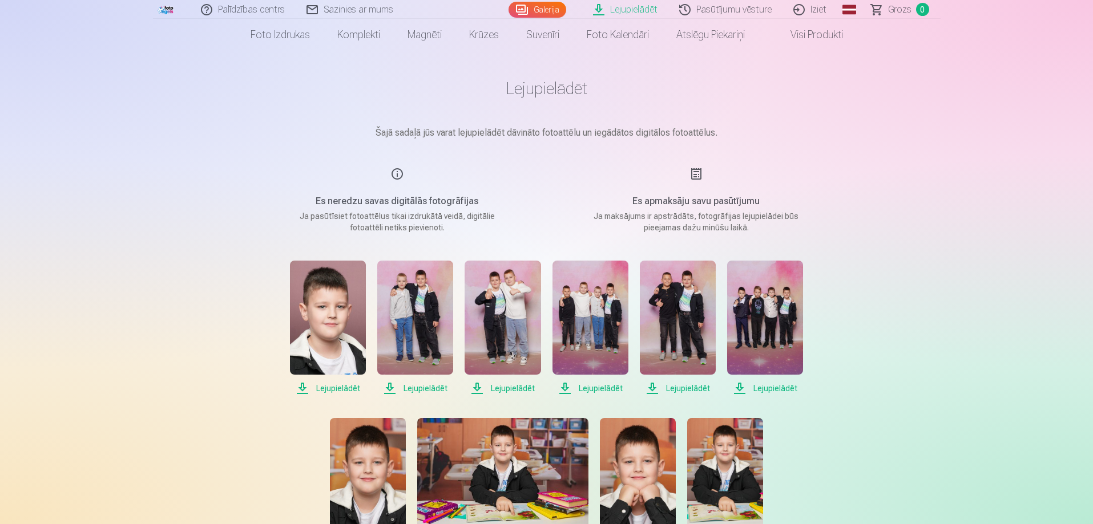
scroll to position [84, 0]
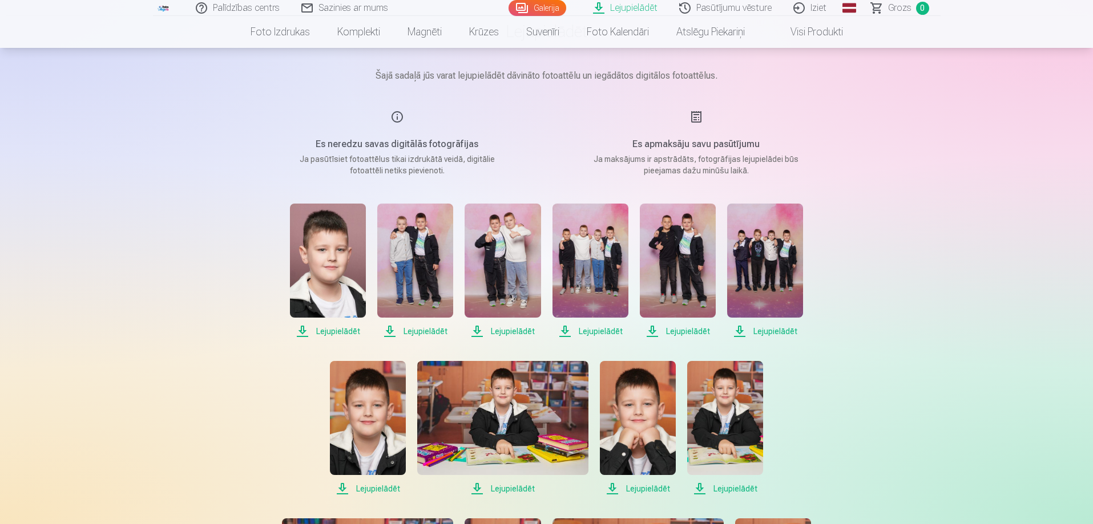
click at [339, 330] on span "Lejupielādēt" at bounding box center [328, 332] width 76 height 14
click at [419, 331] on span "Lejupielādēt" at bounding box center [415, 332] width 76 height 14
click at [507, 331] on span "Lejupielādēt" at bounding box center [502, 332] width 76 height 14
click at [585, 330] on span "Lejupielādēt" at bounding box center [590, 332] width 76 height 14
click at [682, 333] on span "Lejupielādēt" at bounding box center [678, 332] width 76 height 14
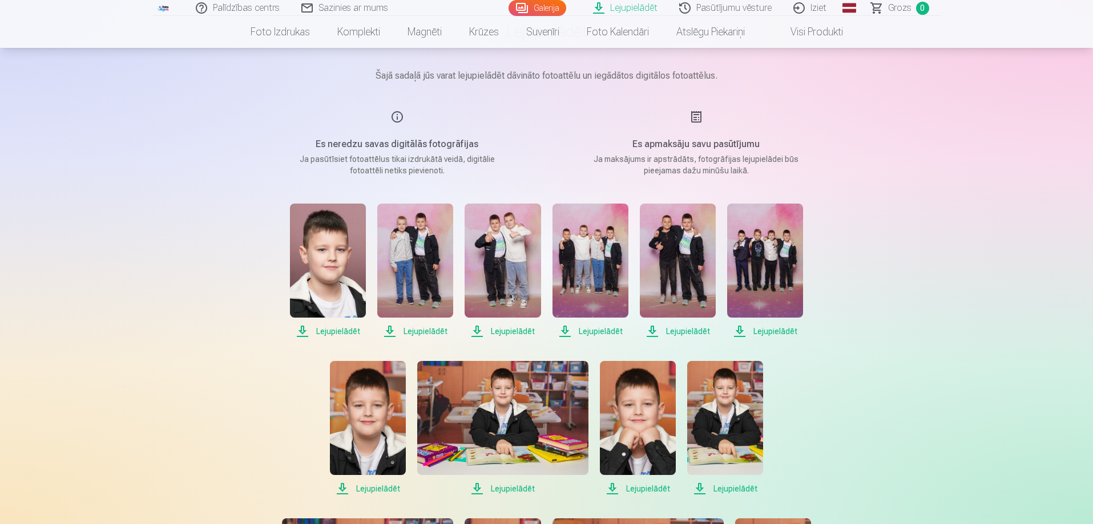
click at [768, 332] on span "Lejupielādēt" at bounding box center [765, 332] width 76 height 14
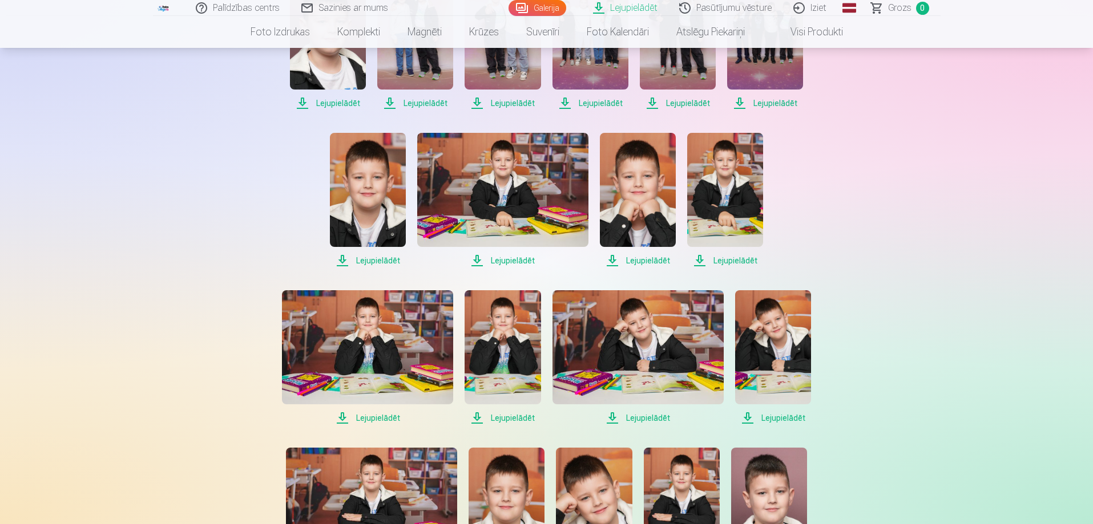
click at [377, 257] on span "Lejupielādēt" at bounding box center [368, 261] width 76 height 14
click at [507, 259] on span "Lejupielādēt" at bounding box center [502, 261] width 171 height 14
click at [642, 260] on span "Lejupielādēt" at bounding box center [638, 261] width 76 height 14
click at [741, 261] on span "Lejupielādēt" at bounding box center [725, 261] width 76 height 14
click at [367, 414] on span "Lejupielādēt" at bounding box center [367, 418] width 171 height 14
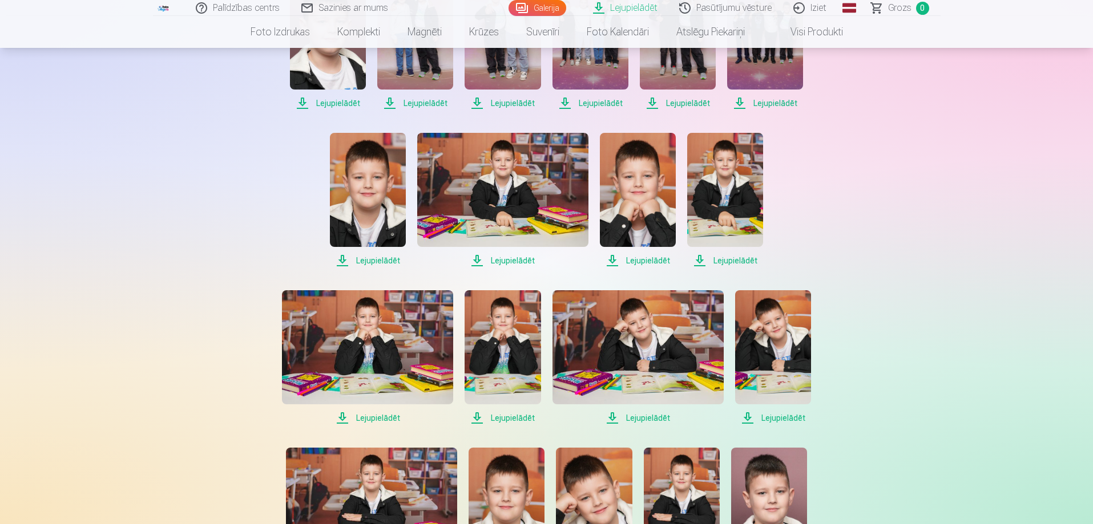
click at [518, 415] on span "Lejupielādēt" at bounding box center [502, 418] width 76 height 14
click at [650, 418] on span "Lejupielādēt" at bounding box center [637, 418] width 171 height 14
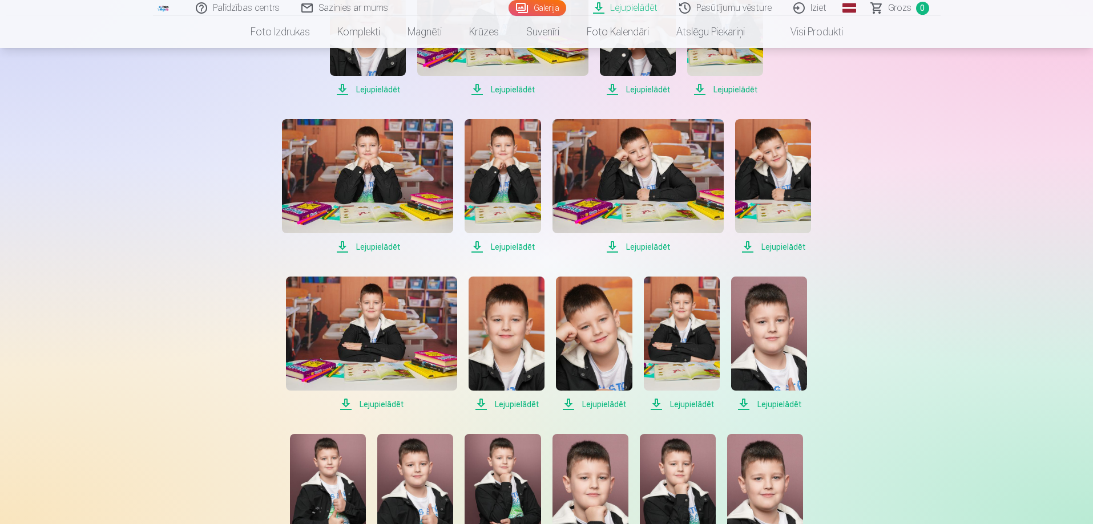
scroll to position [540, 0]
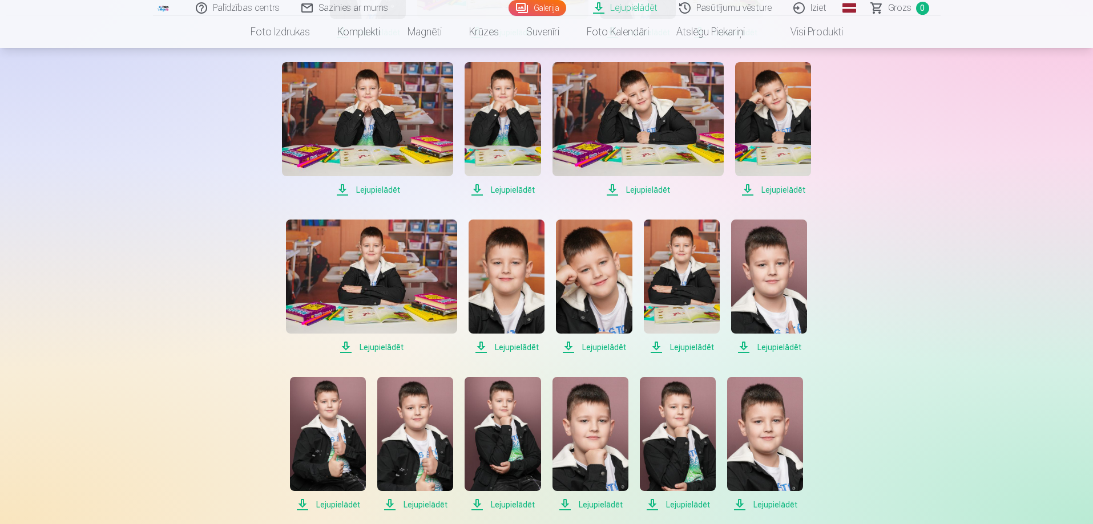
drag, startPoint x: 384, startPoint y: 347, endPoint x: 443, endPoint y: 355, distance: 59.3
click at [384, 346] on span "Lejupielādēt" at bounding box center [371, 348] width 171 height 14
click at [503, 346] on span "Lejupielādēt" at bounding box center [506, 348] width 76 height 14
click at [593, 347] on span "Lejupielādēt" at bounding box center [594, 348] width 76 height 14
click at [683, 350] on span "Lejupielādēt" at bounding box center [682, 348] width 76 height 14
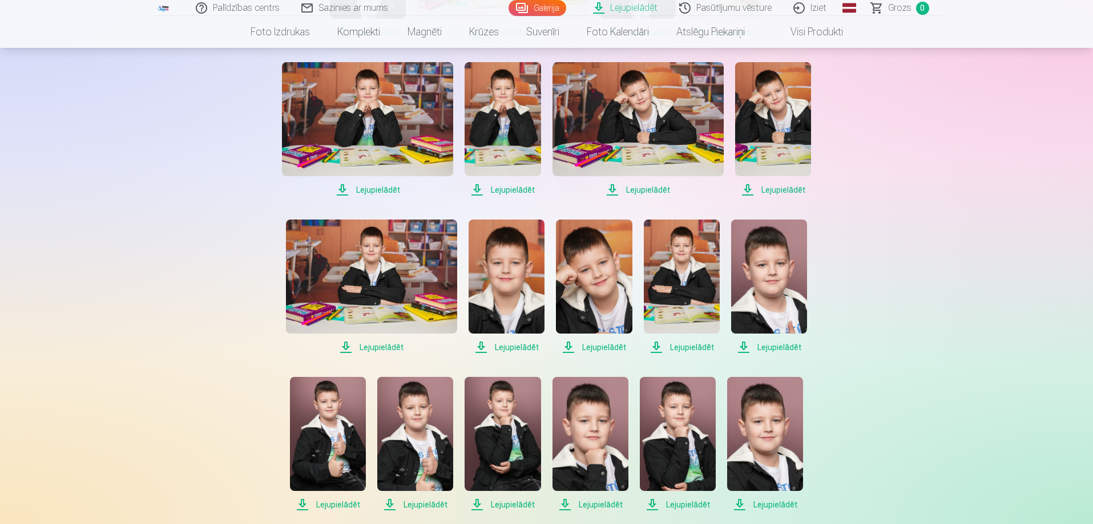
click at [775, 349] on span "Lejupielādēt" at bounding box center [769, 348] width 76 height 14
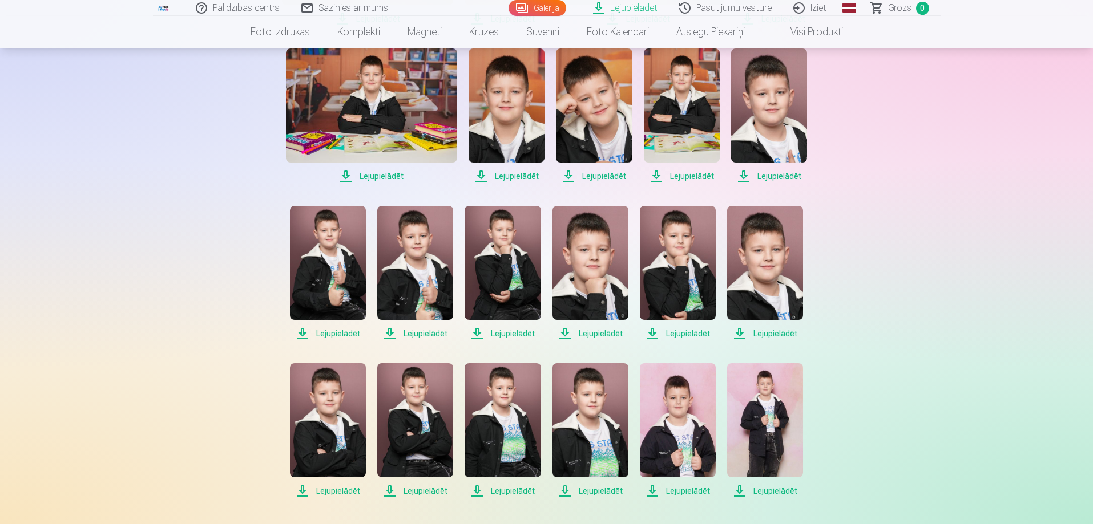
scroll to position [883, 0]
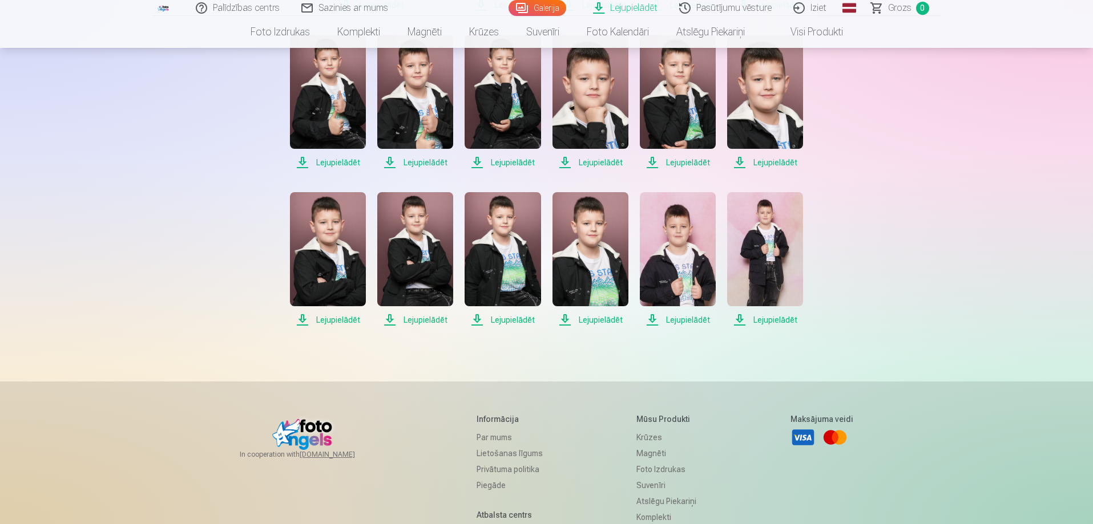
click at [341, 159] on span "Lejupielādēt" at bounding box center [328, 163] width 76 height 14
click at [425, 159] on span "Lejupielādēt" at bounding box center [415, 163] width 76 height 14
click at [514, 161] on span "Lejupielādēt" at bounding box center [502, 163] width 76 height 14
click at [598, 162] on span "Lejupielādēt" at bounding box center [590, 163] width 76 height 14
click at [685, 163] on span "Lejupielādēt" at bounding box center [678, 163] width 76 height 14
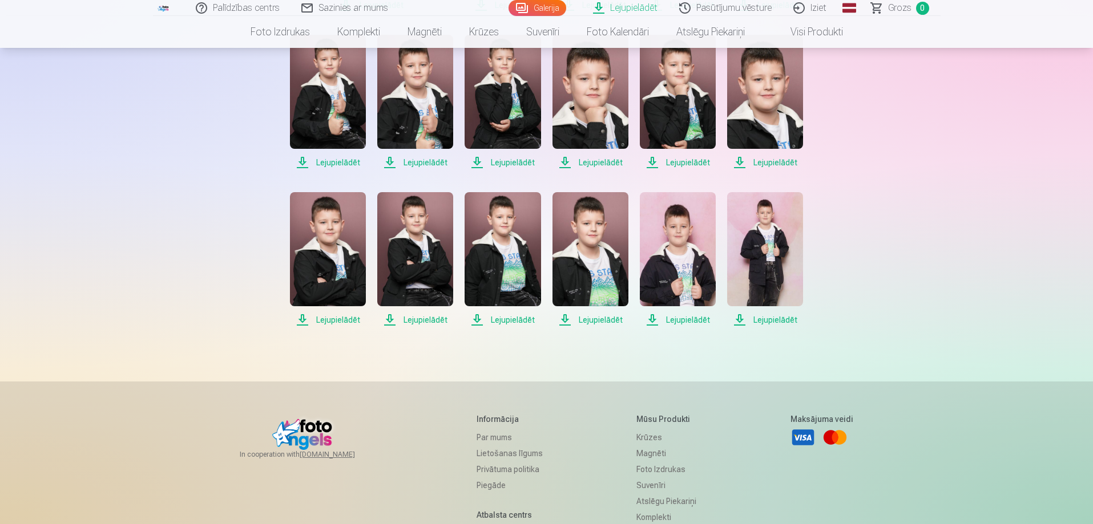
click at [779, 165] on span "Lejupielādēt" at bounding box center [765, 163] width 76 height 14
click at [347, 319] on span "Lejupielādēt" at bounding box center [328, 320] width 76 height 14
click at [424, 318] on span "Lejupielādēt" at bounding box center [415, 320] width 76 height 14
click at [513, 316] on span "Lejupielādēt" at bounding box center [502, 320] width 76 height 14
click at [606, 320] on span "Lejupielādēt" at bounding box center [590, 320] width 76 height 14
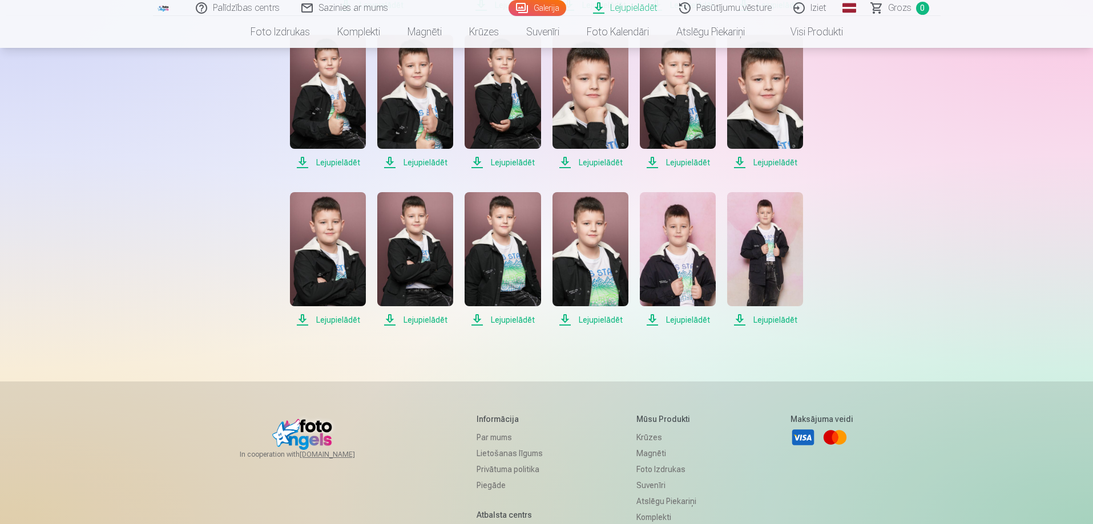
click at [686, 314] on span "Lejupielādēt" at bounding box center [678, 320] width 76 height 14
click at [782, 319] on span "Lejupielādēt" at bounding box center [765, 320] width 76 height 14
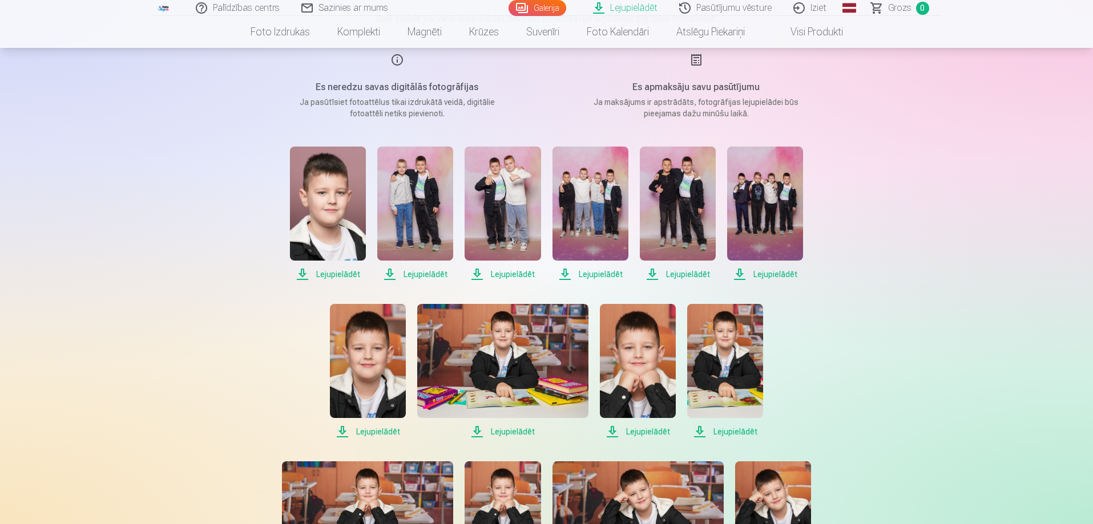
scroll to position [84, 0]
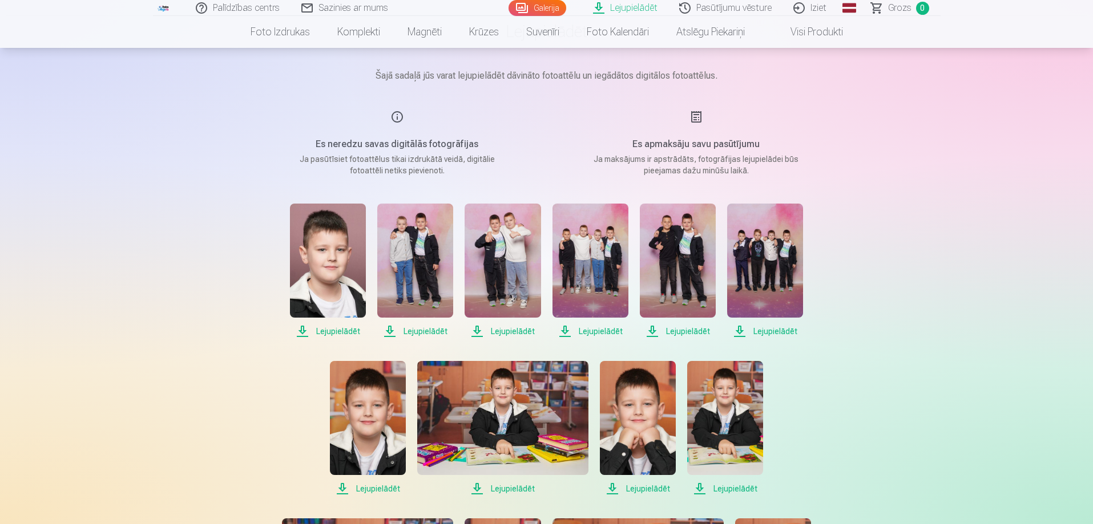
click at [408, 144] on h5 "Es neredzu savas digitālās fotogrāfijas" at bounding box center [397, 144] width 217 height 14
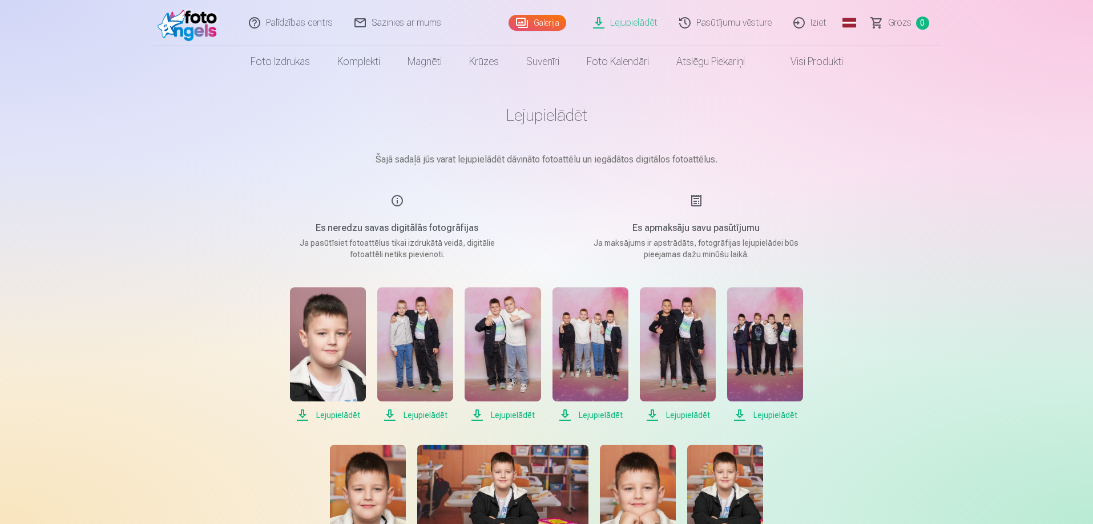
click at [631, 22] on link "Lejupielādēt" at bounding box center [625, 23] width 86 height 46
click at [634, 22] on link "Lejupielādēt" at bounding box center [625, 23] width 86 height 46
click at [551, 29] on link "Galerija" at bounding box center [537, 23] width 58 height 16
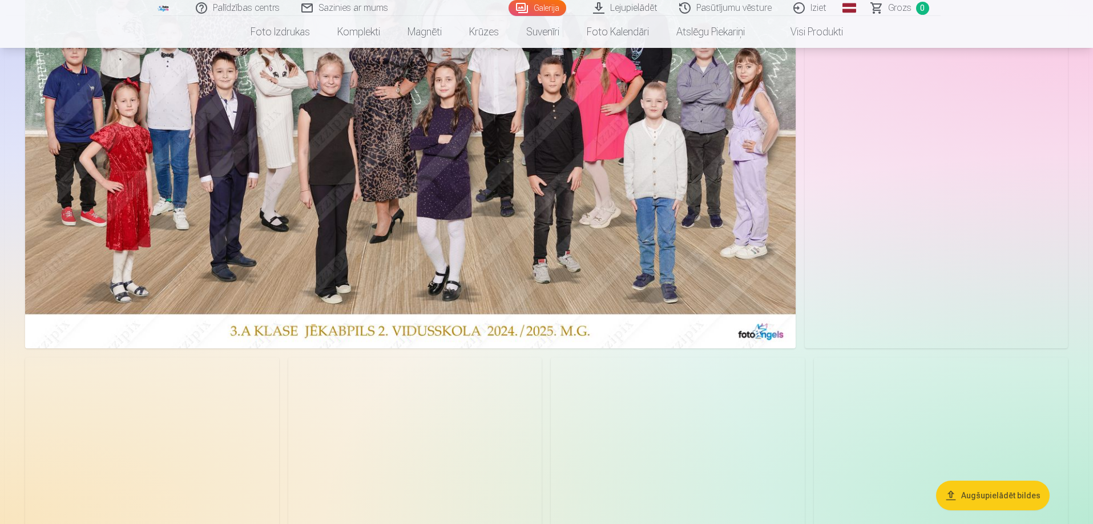
scroll to position [342, 0]
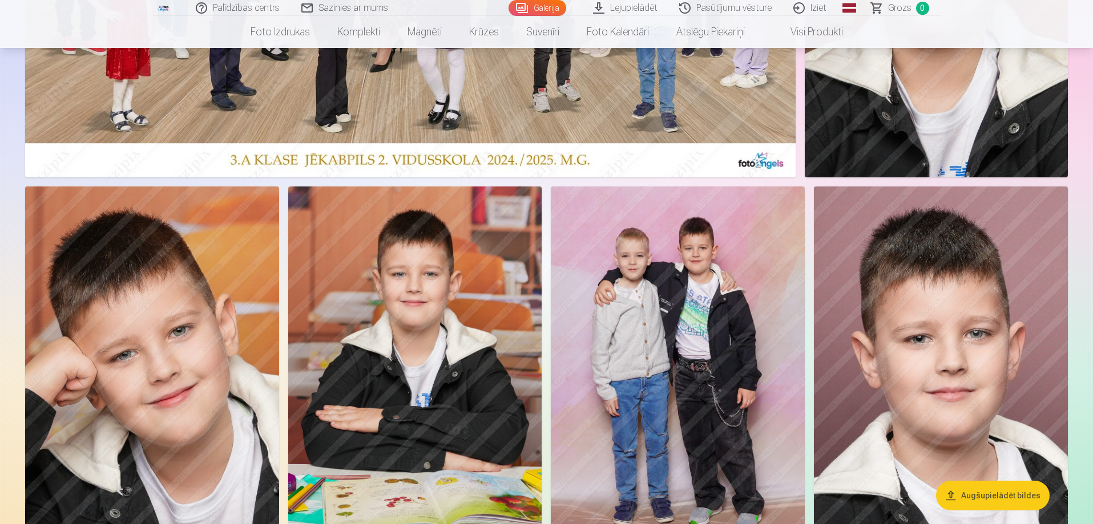
click at [996, 499] on button "Augšupielādēt bildes" at bounding box center [993, 496] width 114 height 30
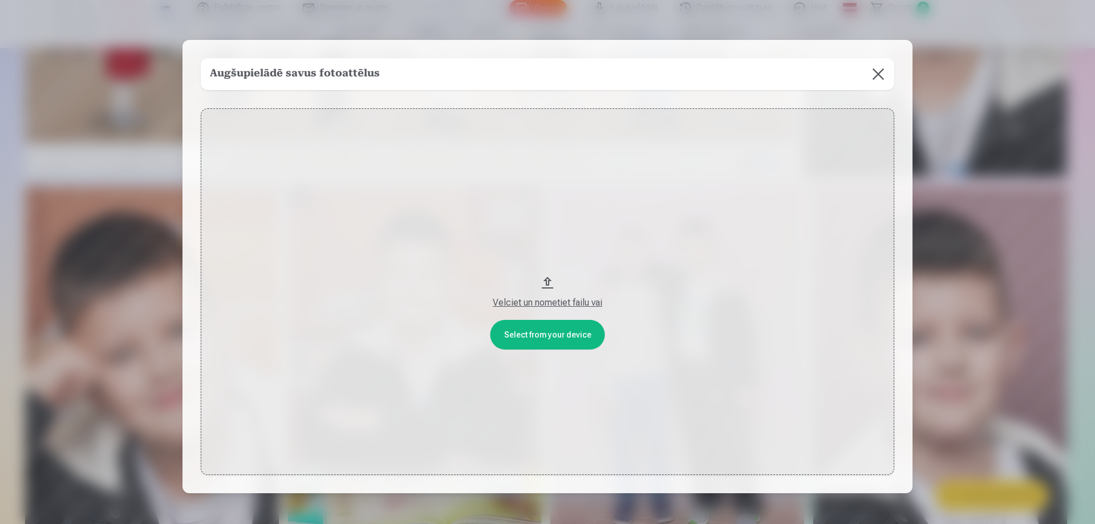
click at [549, 329] on button "Velciet un nometiet failu vai" at bounding box center [548, 291] width 694 height 367
click at [879, 82] on button at bounding box center [879, 74] width 32 height 32
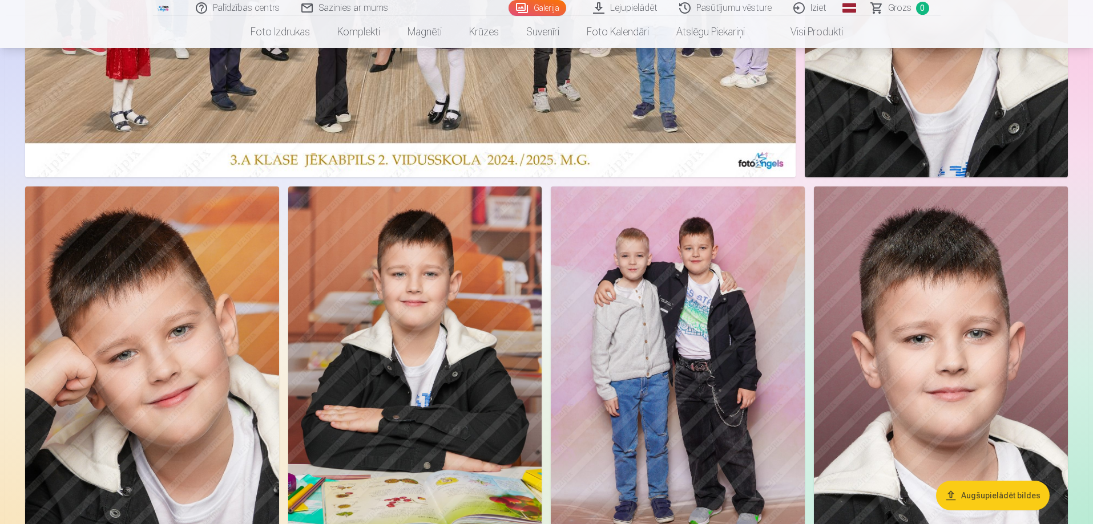
scroll to position [57, 0]
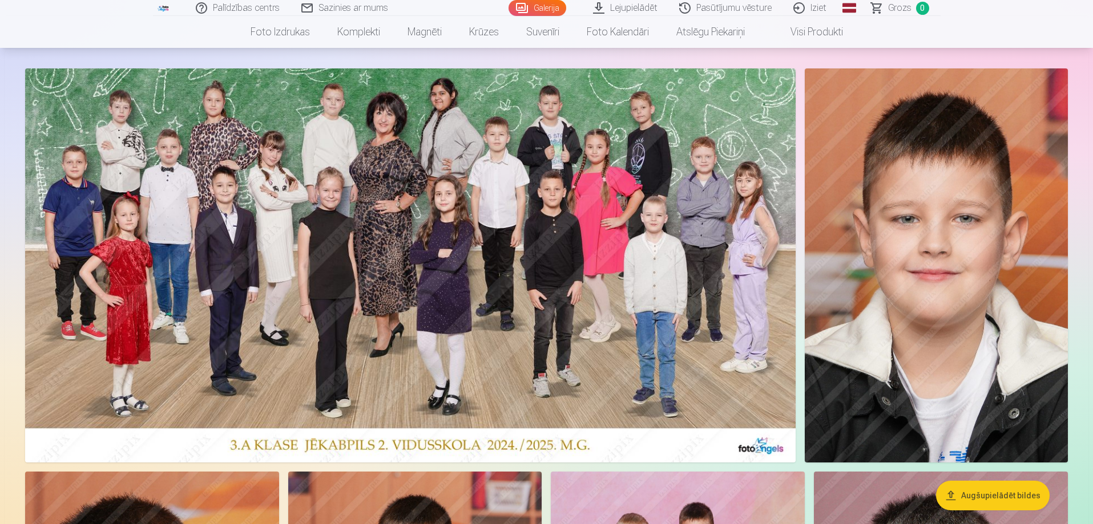
click at [616, 6] on link "Lejupielādēt" at bounding box center [625, 8] width 86 height 16
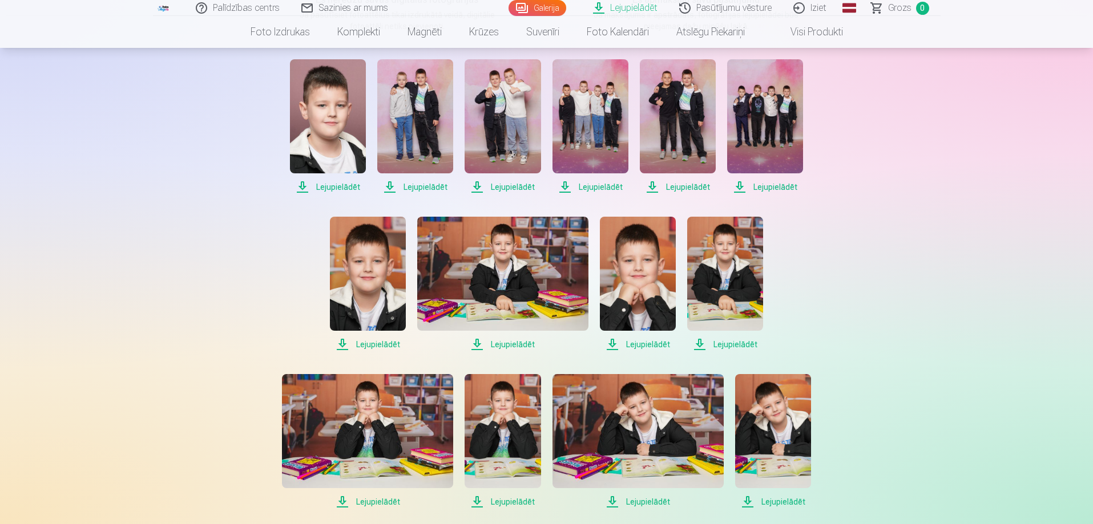
scroll to position [285, 0]
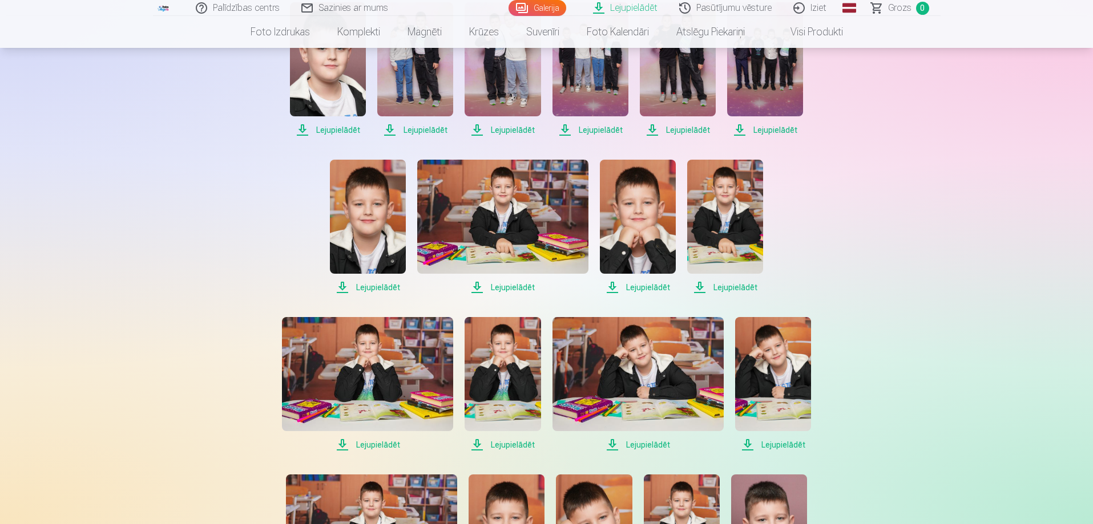
click at [337, 130] on span "Lejupielādēt" at bounding box center [328, 130] width 76 height 14
click at [344, 128] on span "Lejupielādēt" at bounding box center [328, 130] width 76 height 14
click at [403, 131] on span "Lejupielādēt" at bounding box center [415, 130] width 76 height 14
click at [497, 131] on span "Lejupielādēt" at bounding box center [502, 130] width 76 height 14
click at [598, 131] on span "Lejupielādēt" at bounding box center [590, 130] width 76 height 14
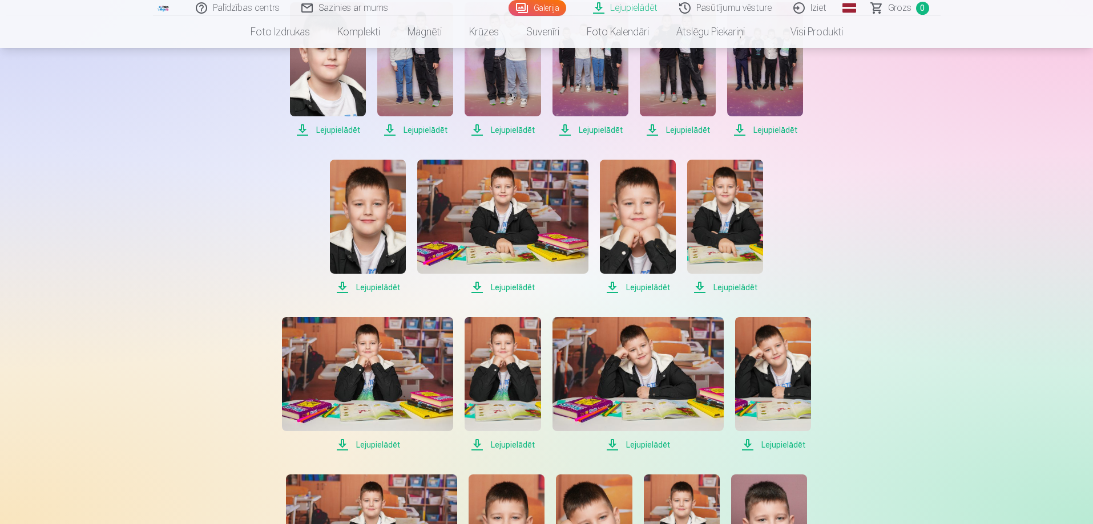
click at [677, 131] on span "Lejupielādēt" at bounding box center [678, 130] width 76 height 14
click at [786, 129] on span "Lejupielādēt" at bounding box center [765, 130] width 76 height 14
click at [735, 283] on span "Lejupielādēt" at bounding box center [725, 288] width 76 height 14
click at [642, 280] on link "Lejupielādēt" at bounding box center [638, 227] width 76 height 135
click at [509, 290] on span "Lejupielādēt" at bounding box center [502, 288] width 171 height 14
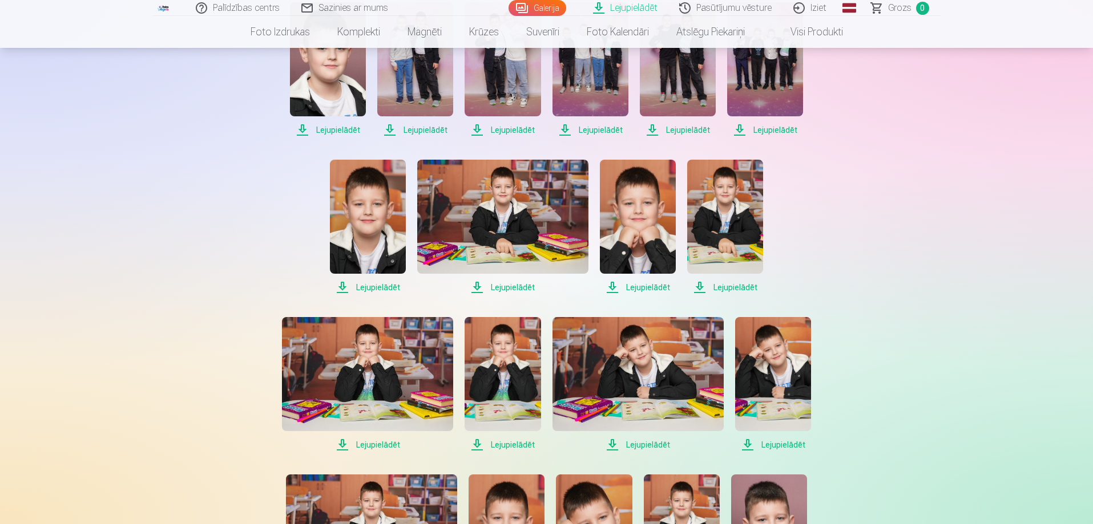
click at [390, 287] on span "Lejupielādēt" at bounding box center [368, 288] width 76 height 14
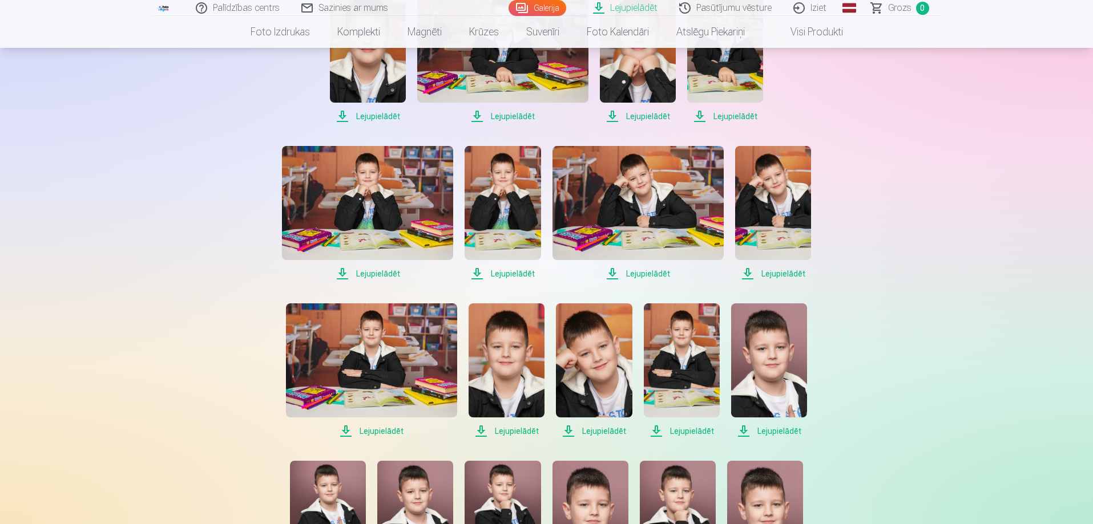
click at [374, 271] on span "Lejupielādēt" at bounding box center [367, 274] width 171 height 14
click at [506, 272] on span "Lejupielādēt" at bounding box center [502, 274] width 76 height 14
drag, startPoint x: 645, startPoint y: 276, endPoint x: 663, endPoint y: 276, distance: 17.7
click at [646, 275] on span "Lejupielādēt" at bounding box center [637, 274] width 171 height 14
click at [786, 275] on span "Lejupielādēt" at bounding box center [773, 274] width 76 height 14
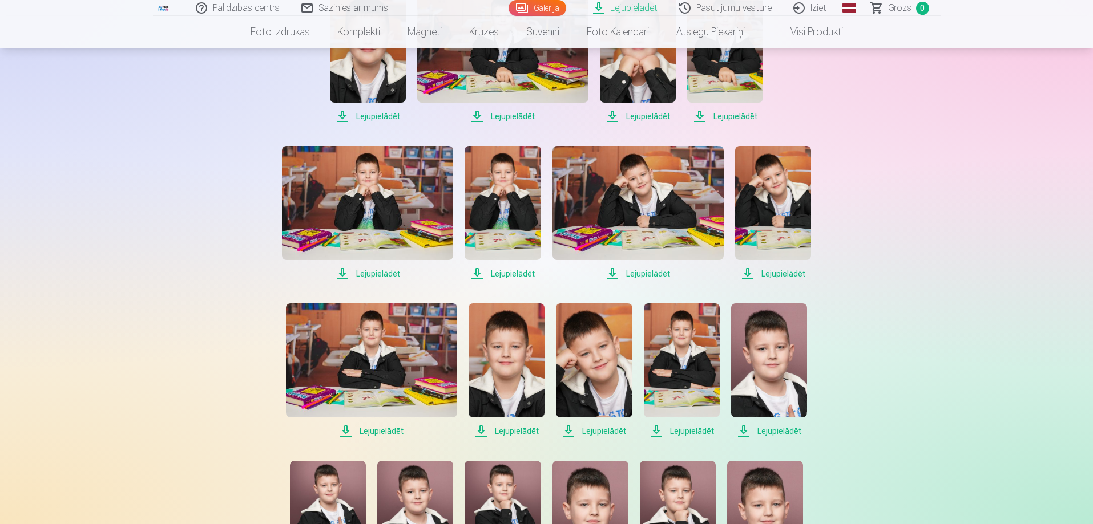
scroll to position [685, 0]
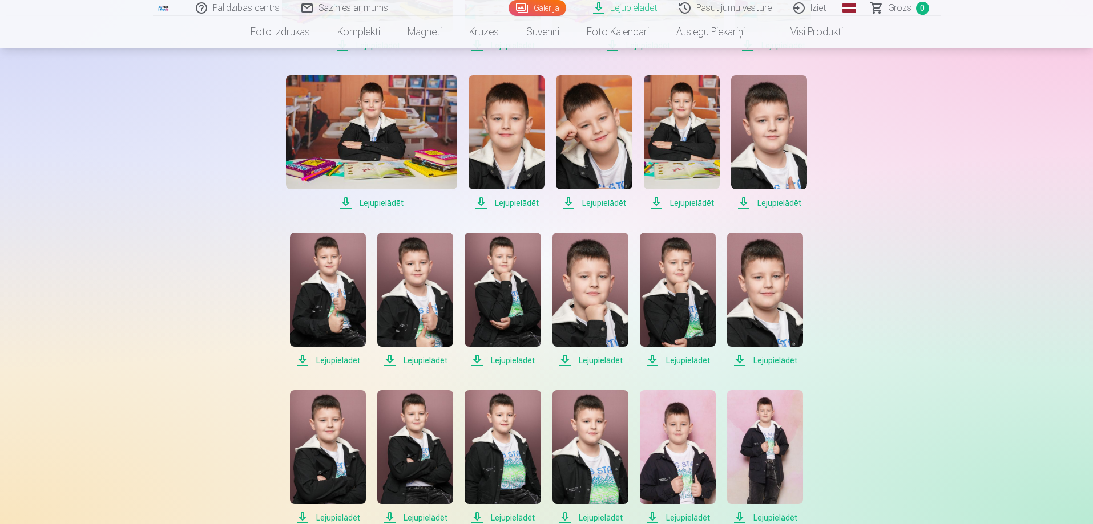
click at [773, 207] on span "Lejupielādēt" at bounding box center [769, 203] width 76 height 14
click at [704, 203] on span "Lejupielādēt" at bounding box center [682, 203] width 76 height 14
click at [592, 203] on span "Lejupielādēt" at bounding box center [594, 203] width 76 height 14
click at [511, 202] on span "Lejupielādēt" at bounding box center [506, 203] width 76 height 14
click at [365, 198] on span "Lejupielādēt" at bounding box center [371, 203] width 171 height 14
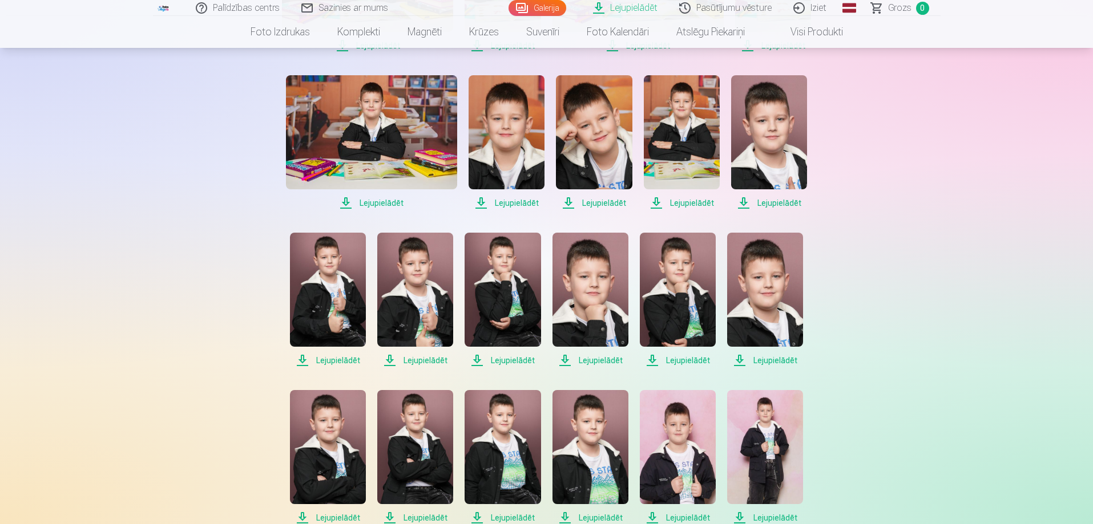
click at [333, 356] on span "Lejupielādēt" at bounding box center [328, 361] width 76 height 14
click at [417, 364] on span "Lejupielādēt" at bounding box center [415, 361] width 76 height 14
click at [521, 355] on span "Lejupielādēt" at bounding box center [502, 361] width 76 height 14
click at [591, 359] on span "Lejupielādēt" at bounding box center [590, 361] width 76 height 14
click at [679, 357] on span "Lejupielādēt" at bounding box center [678, 361] width 76 height 14
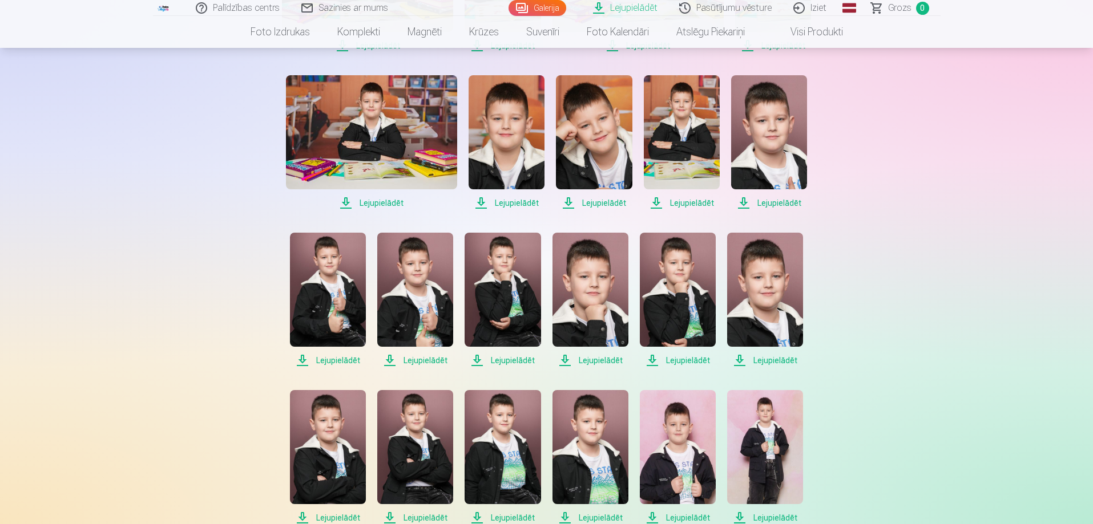
click at [766, 357] on span "Lejupielādēt" at bounding box center [765, 361] width 76 height 14
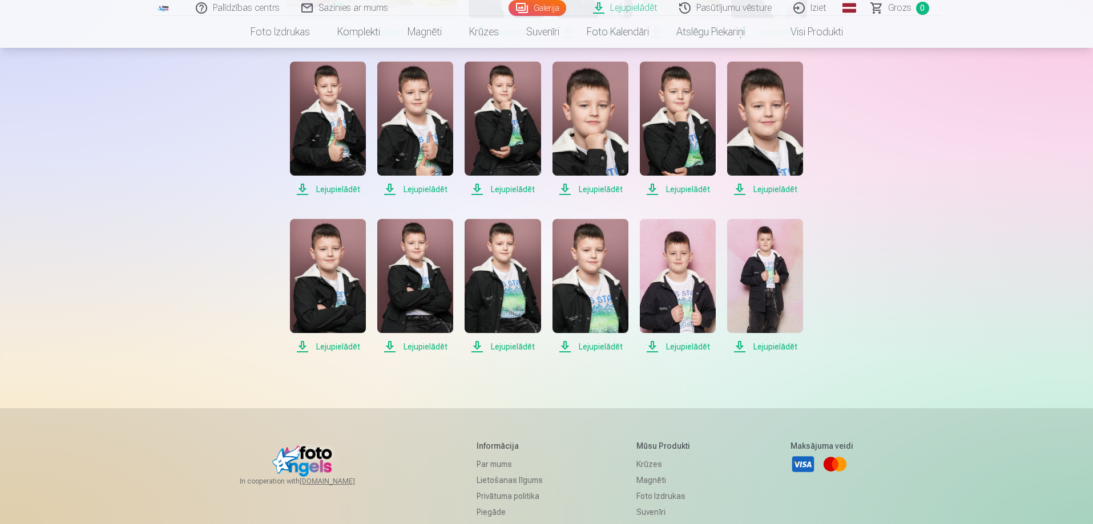
click at [774, 343] on span "Lejupielādēt" at bounding box center [765, 347] width 76 height 14
click at [704, 349] on span "Lejupielādēt" at bounding box center [678, 347] width 76 height 14
click at [604, 347] on span "Lejupielādēt" at bounding box center [590, 347] width 76 height 14
click at [497, 344] on span "Lejupielādēt" at bounding box center [502, 347] width 76 height 14
click at [424, 343] on span "Lejupielādēt" at bounding box center [415, 347] width 76 height 14
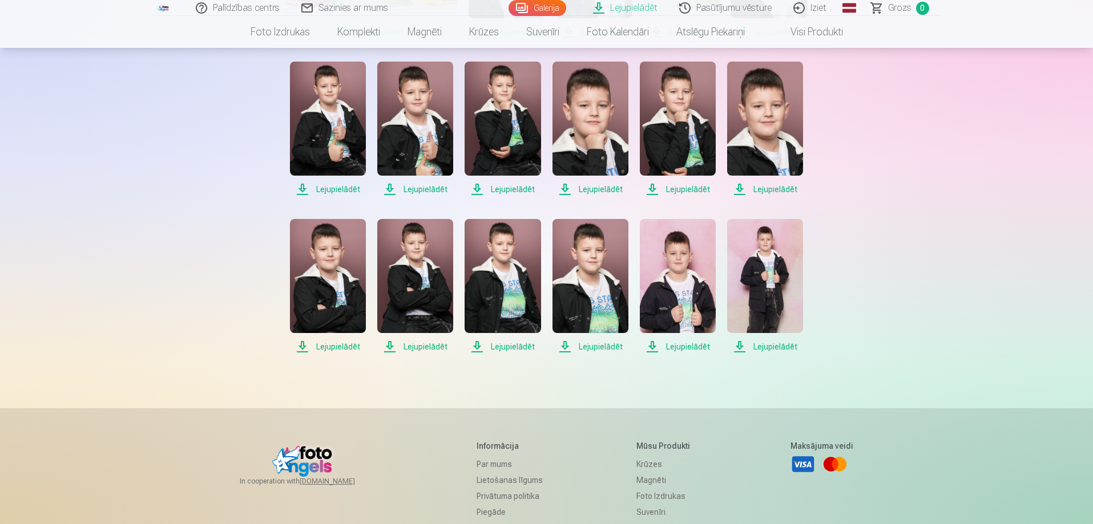
click at [351, 346] on span "Lejupielādēt" at bounding box center [328, 347] width 76 height 14
drag, startPoint x: 1031, startPoint y: 137, endPoint x: 1081, endPoint y: 25, distance: 122.6
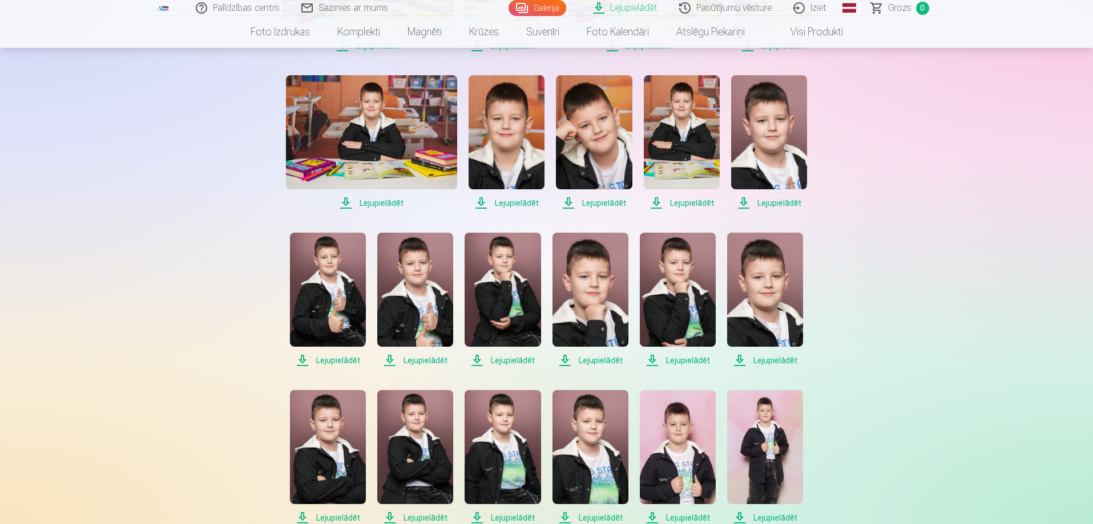
click at [821, 9] on link "Iziet" at bounding box center [810, 8] width 55 height 16
